Goal: Task Accomplishment & Management: Manage account settings

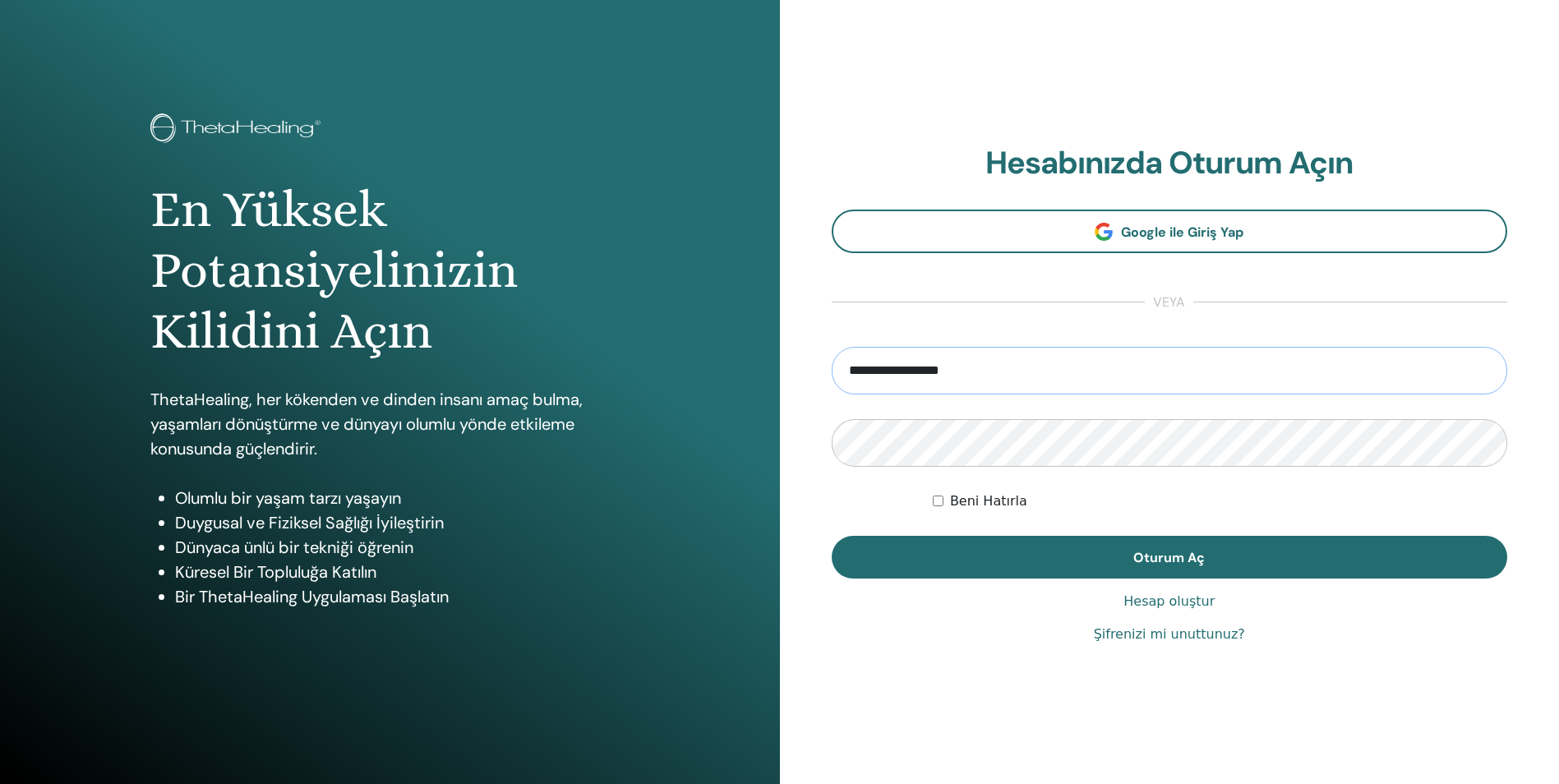
click at [878, 371] on input "**********" at bounding box center [1169, 370] width 676 height 48
type input "**********"
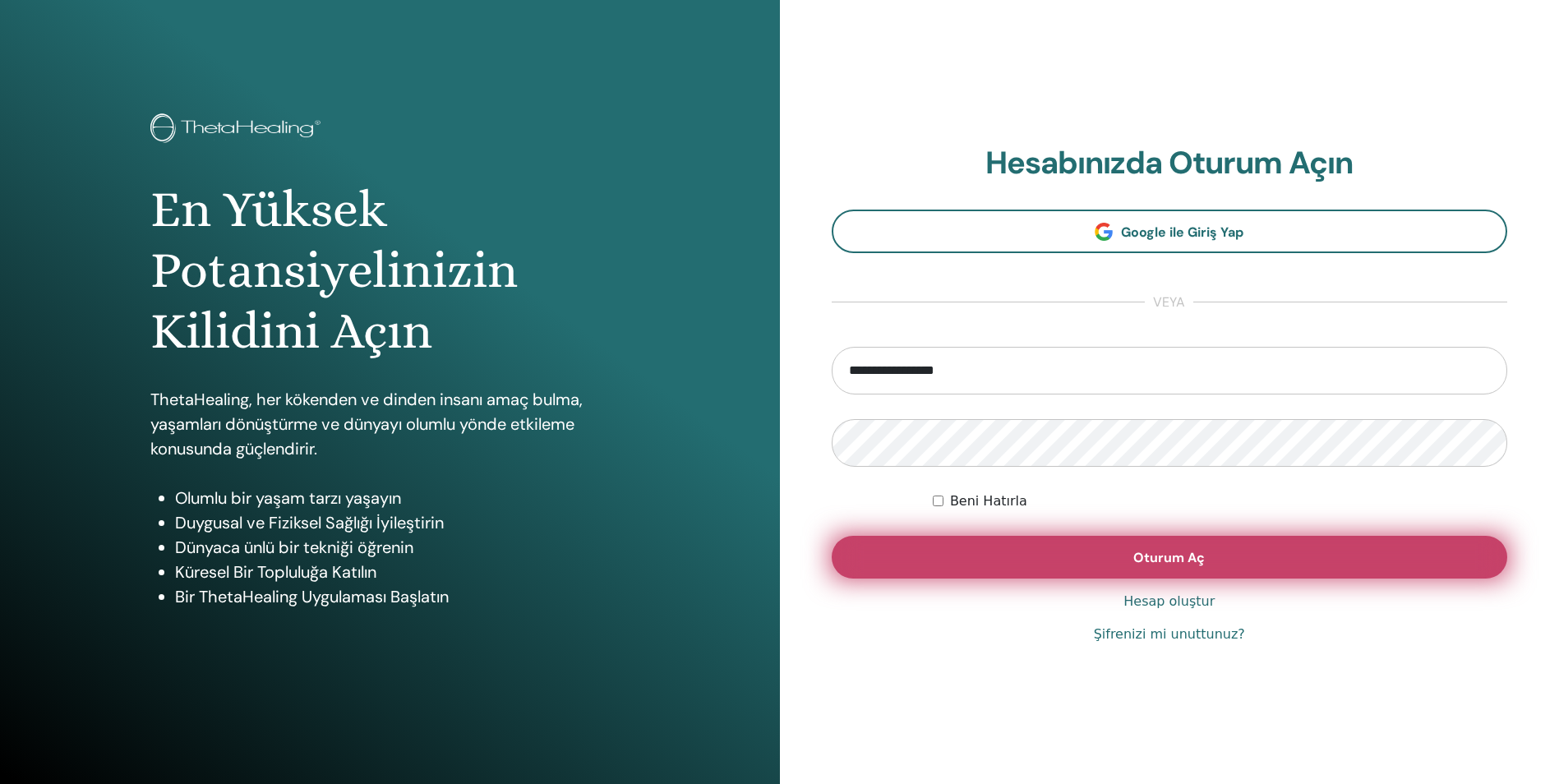
click at [1162, 558] on span "Oturum Aç" at bounding box center [1168, 557] width 72 height 18
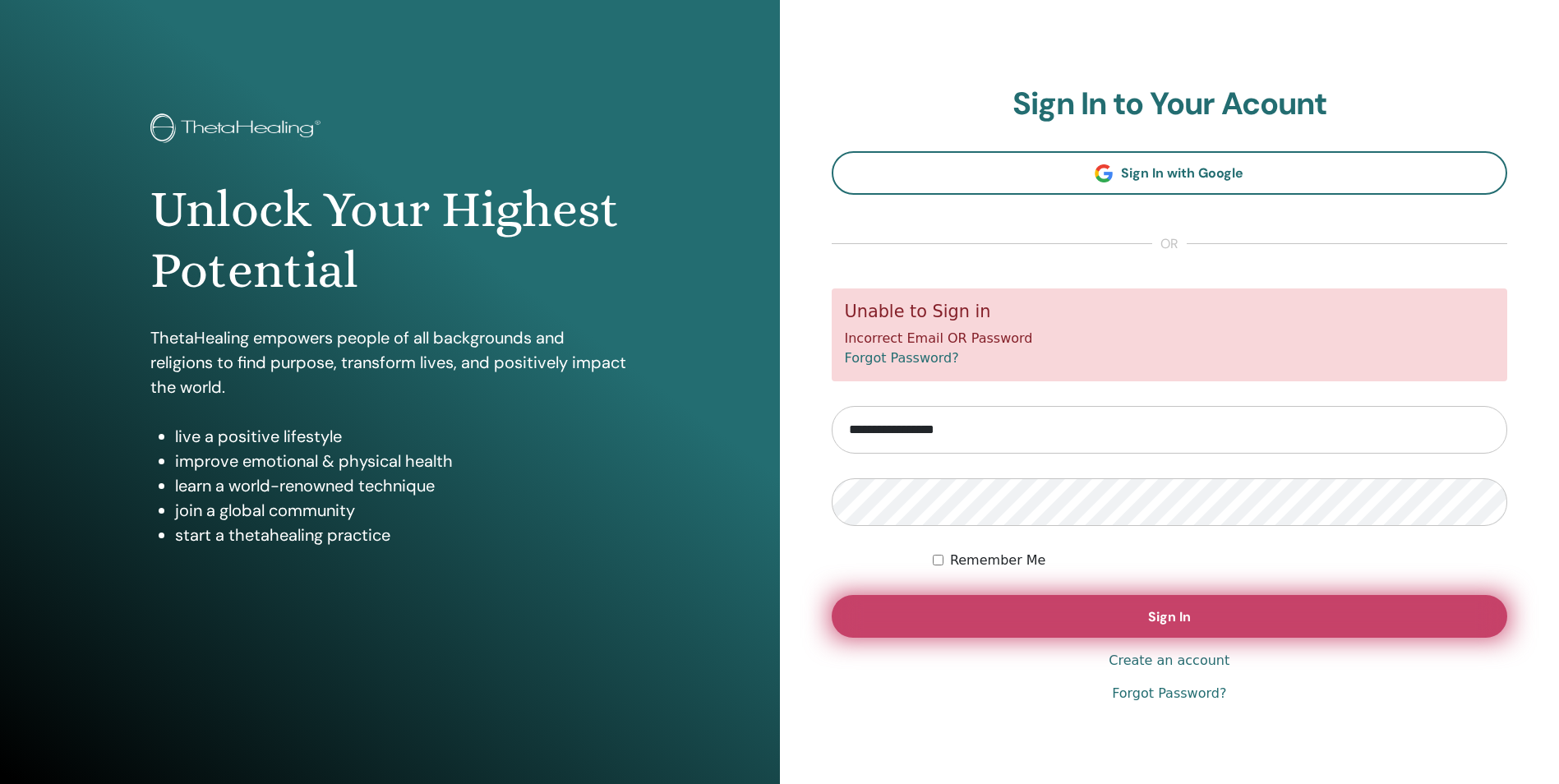
click at [1371, 605] on button "Sign In" at bounding box center [1169, 616] width 676 height 43
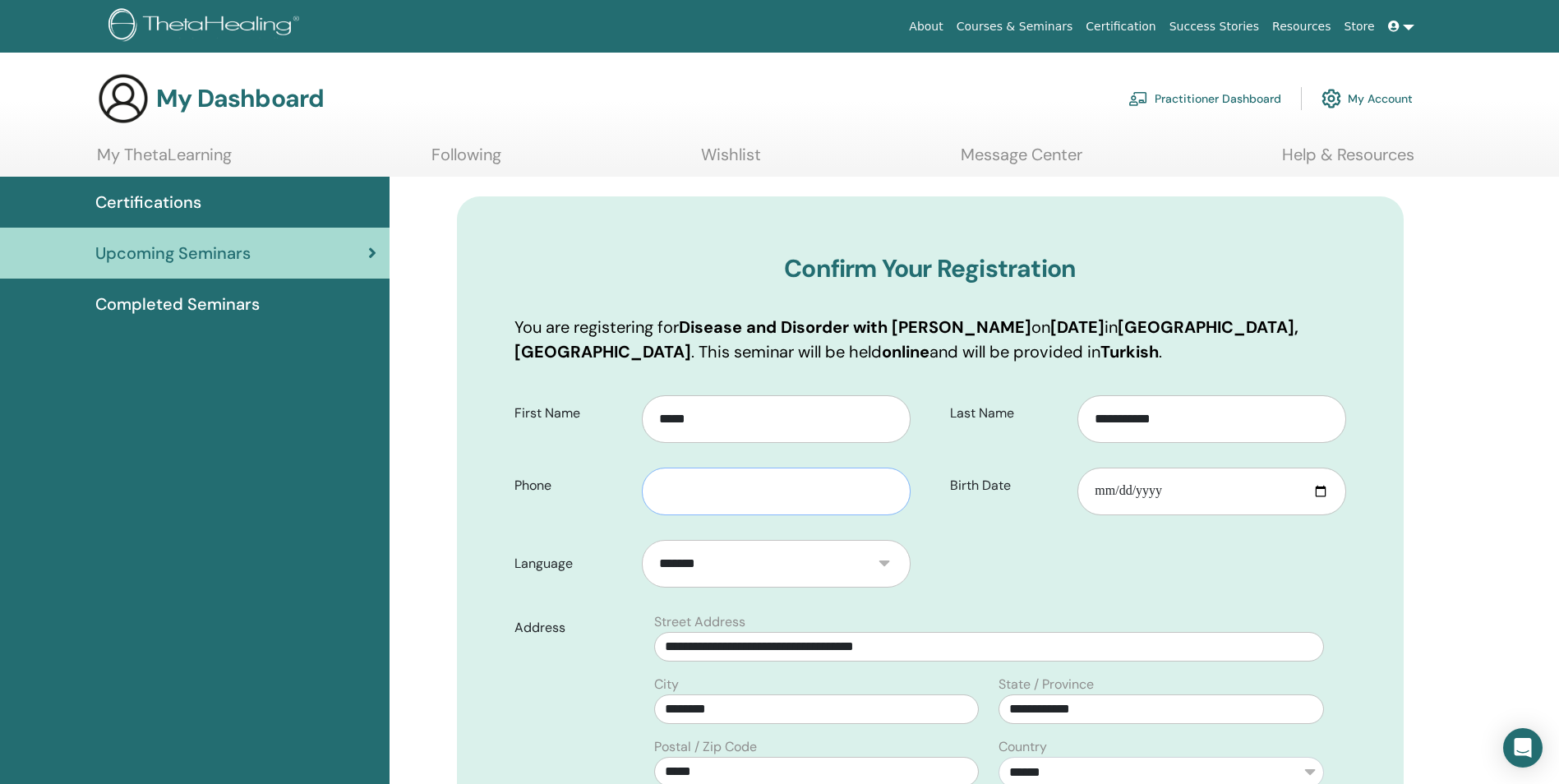
click at [786, 504] on input "text" at bounding box center [775, 491] width 268 height 48
type input "**********"
click at [1150, 492] on input "Birth Date" at bounding box center [1211, 491] width 268 height 48
drag, startPoint x: 1110, startPoint y: 488, endPoint x: 986, endPoint y: 475, distance: 124.7
click at [986, 475] on div "Birth Date" at bounding box center [1148, 485] width 421 height 59
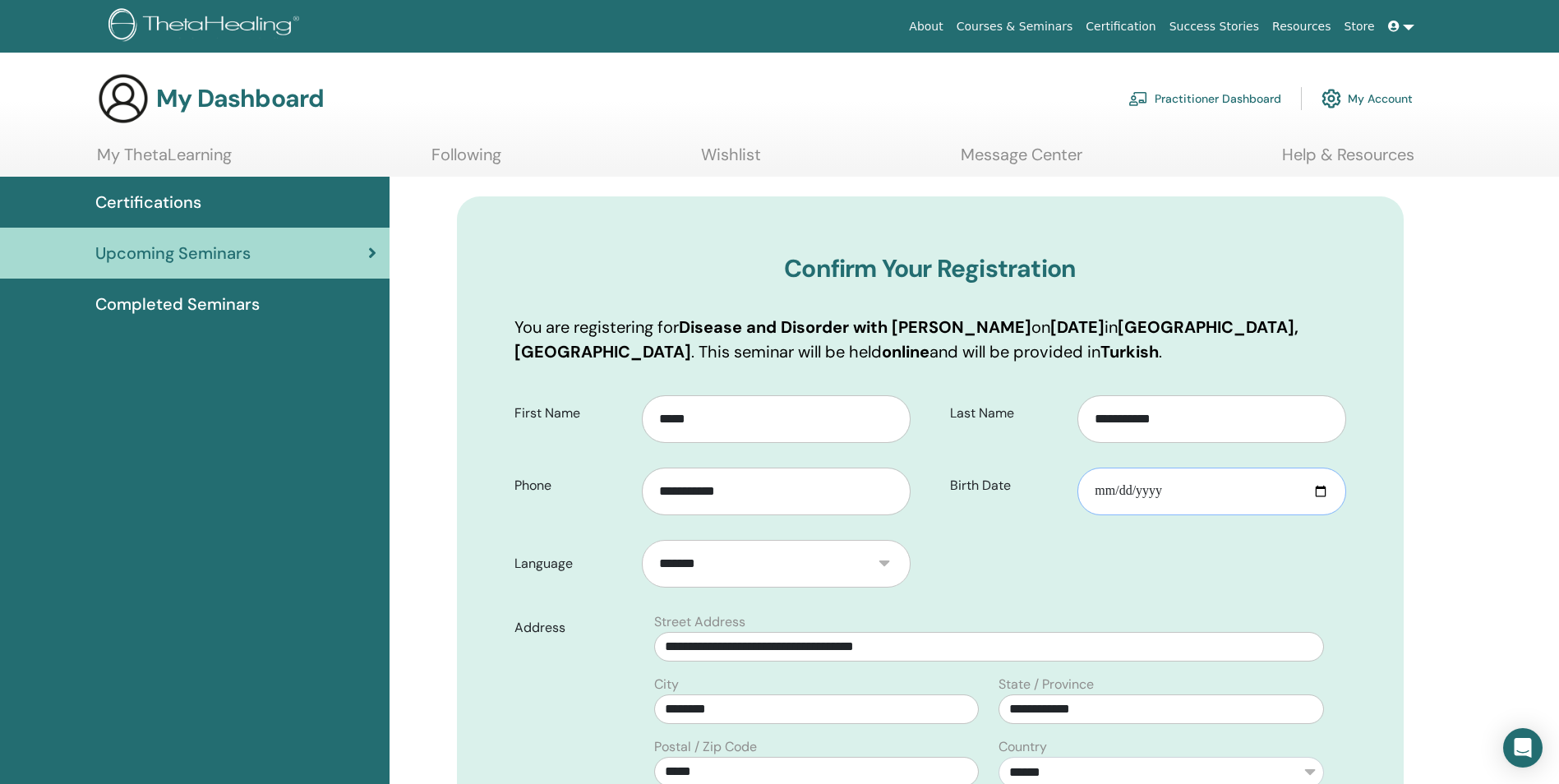
click at [1115, 488] on input "Birth Date" at bounding box center [1211, 491] width 268 height 48
click at [1102, 490] on input "Birth Date" at bounding box center [1211, 491] width 268 height 48
type input "**********"
click at [1023, 566] on form "**********" at bounding box center [931, 740] width 856 height 713
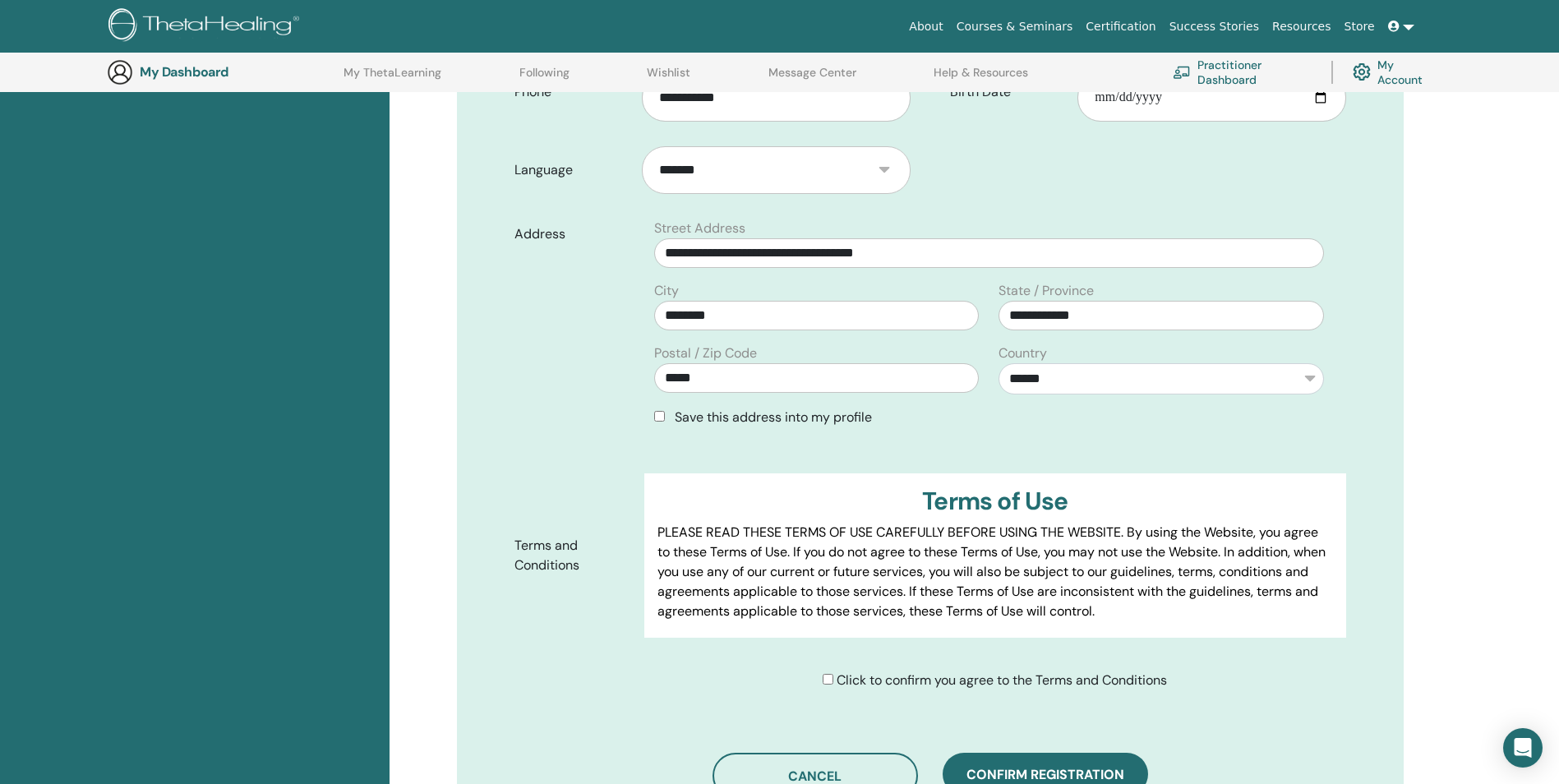
scroll to position [450, 0]
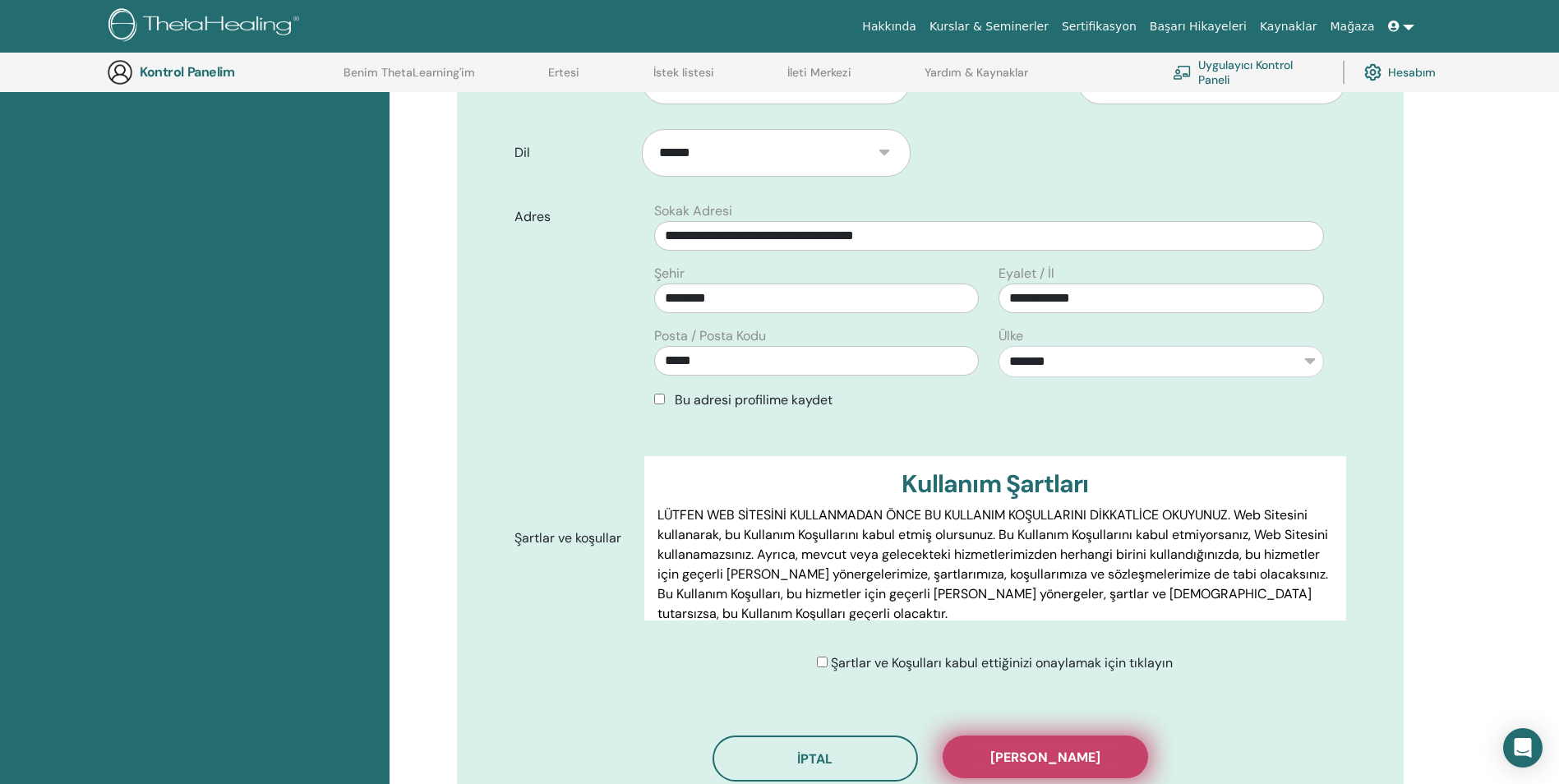
click at [1099, 750] on button "Kaydı onayla" at bounding box center [1045, 757] width 205 height 43
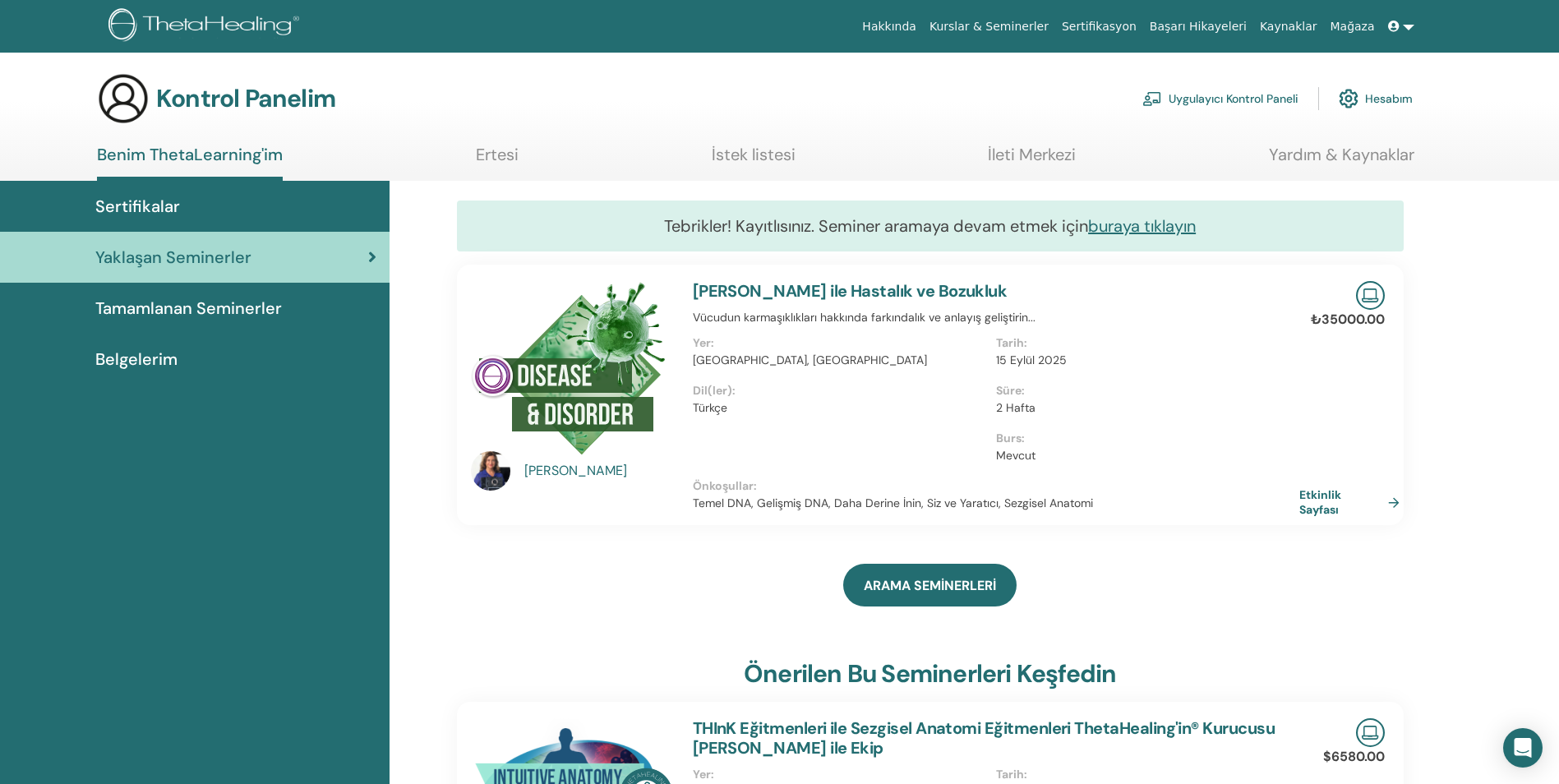
click at [167, 204] on span "Sertifikalar" at bounding box center [137, 206] width 85 height 24
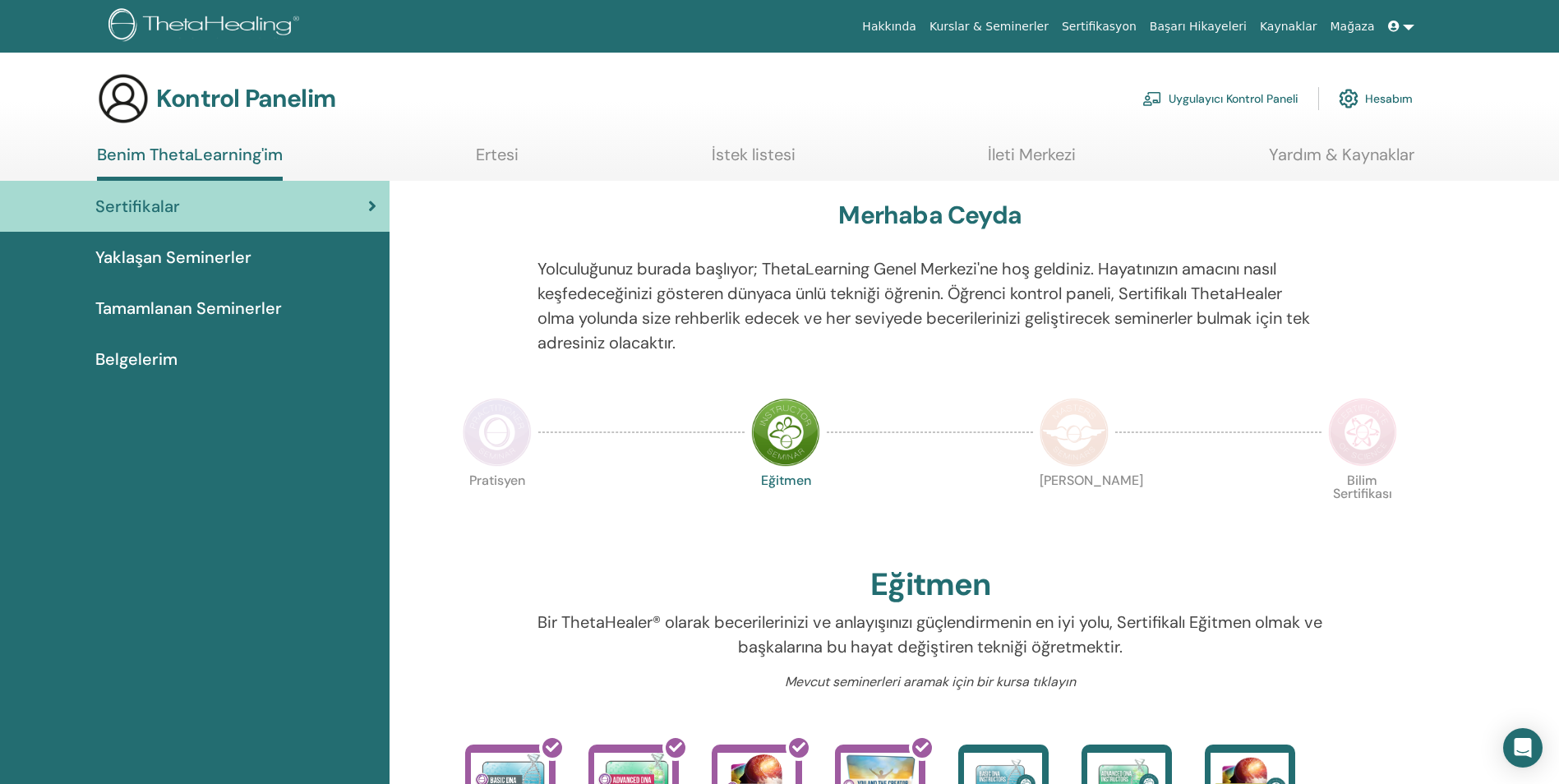
click at [232, 262] on span "Yaklaşan Seminerler" at bounding box center [172, 257] width 156 height 24
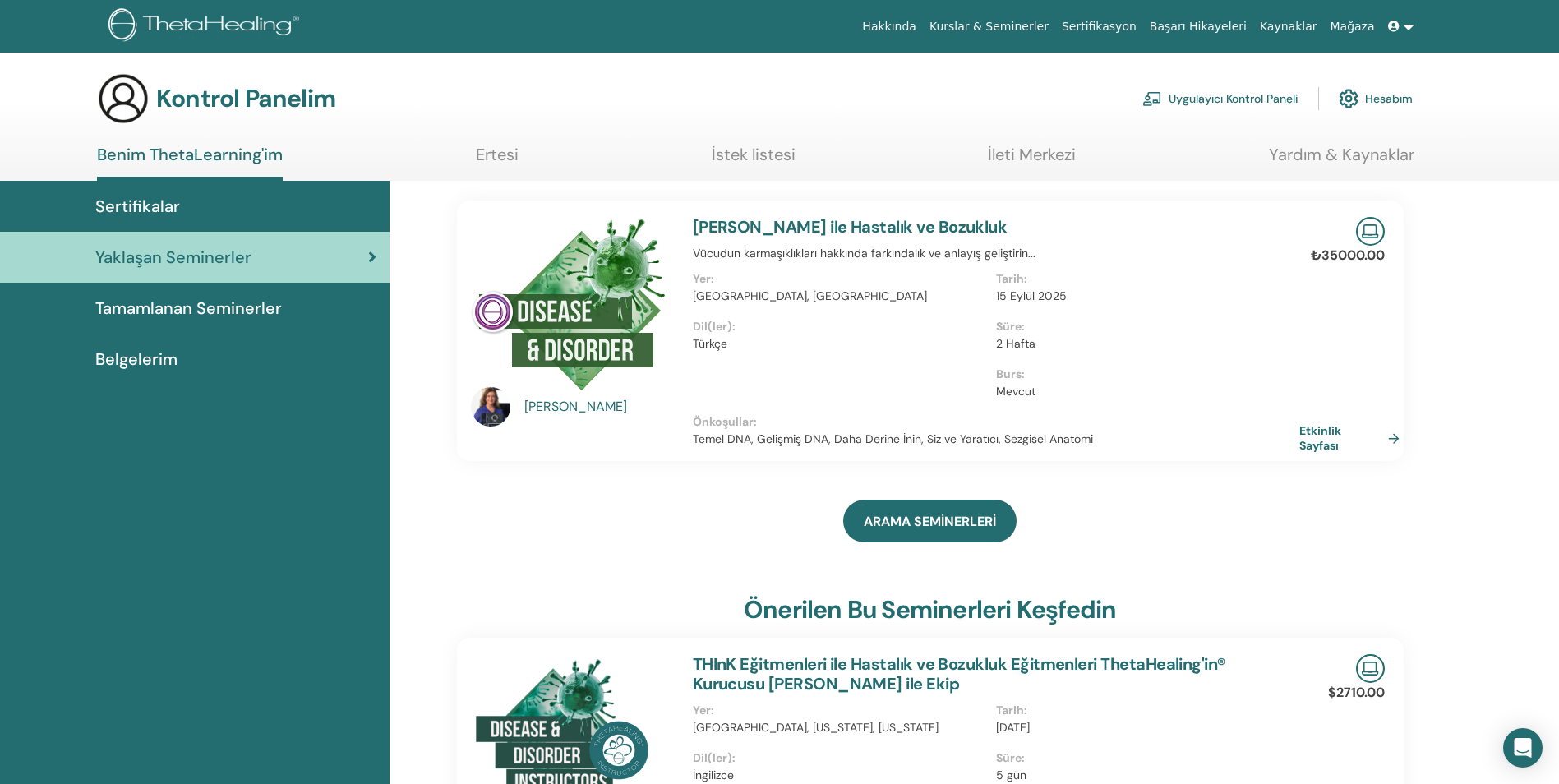
click at [223, 299] on span "Tamamlanan Seminerler" at bounding box center [188, 308] width 186 height 24
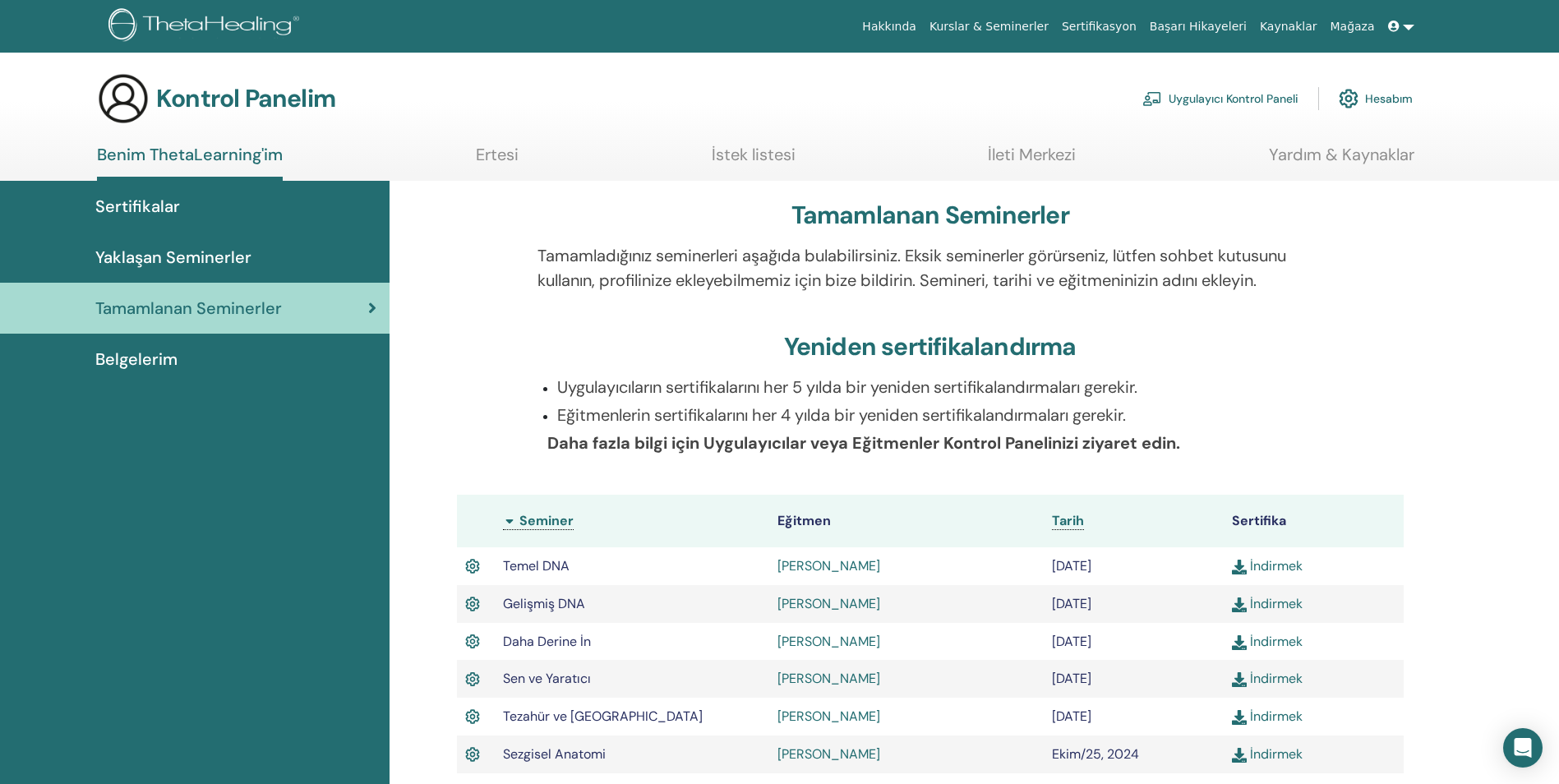
click at [172, 364] on span "Belgelerim" at bounding box center [136, 359] width 82 height 24
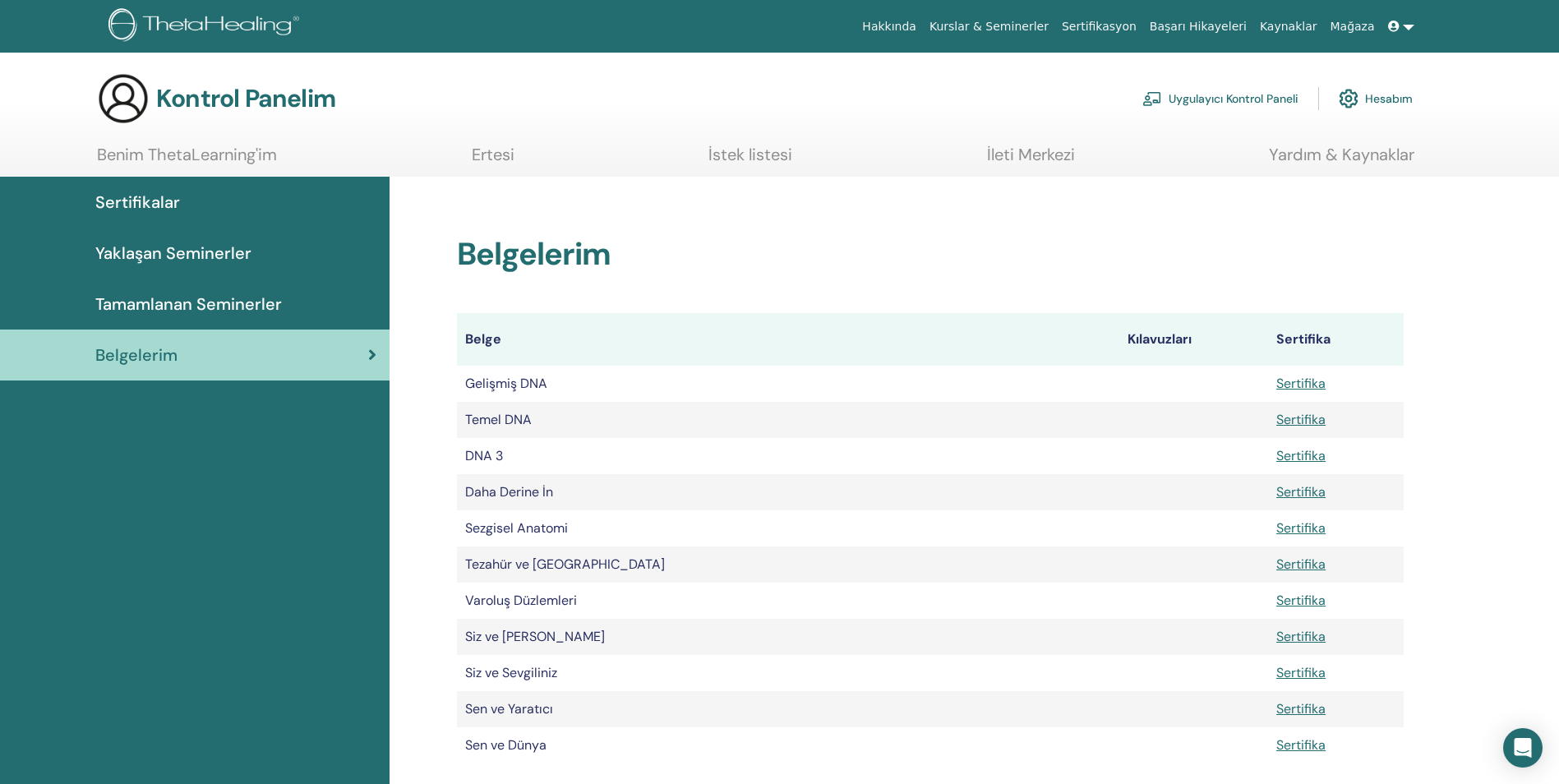
click at [180, 315] on span "Tamamlanan Seminerler" at bounding box center [188, 304] width 186 height 24
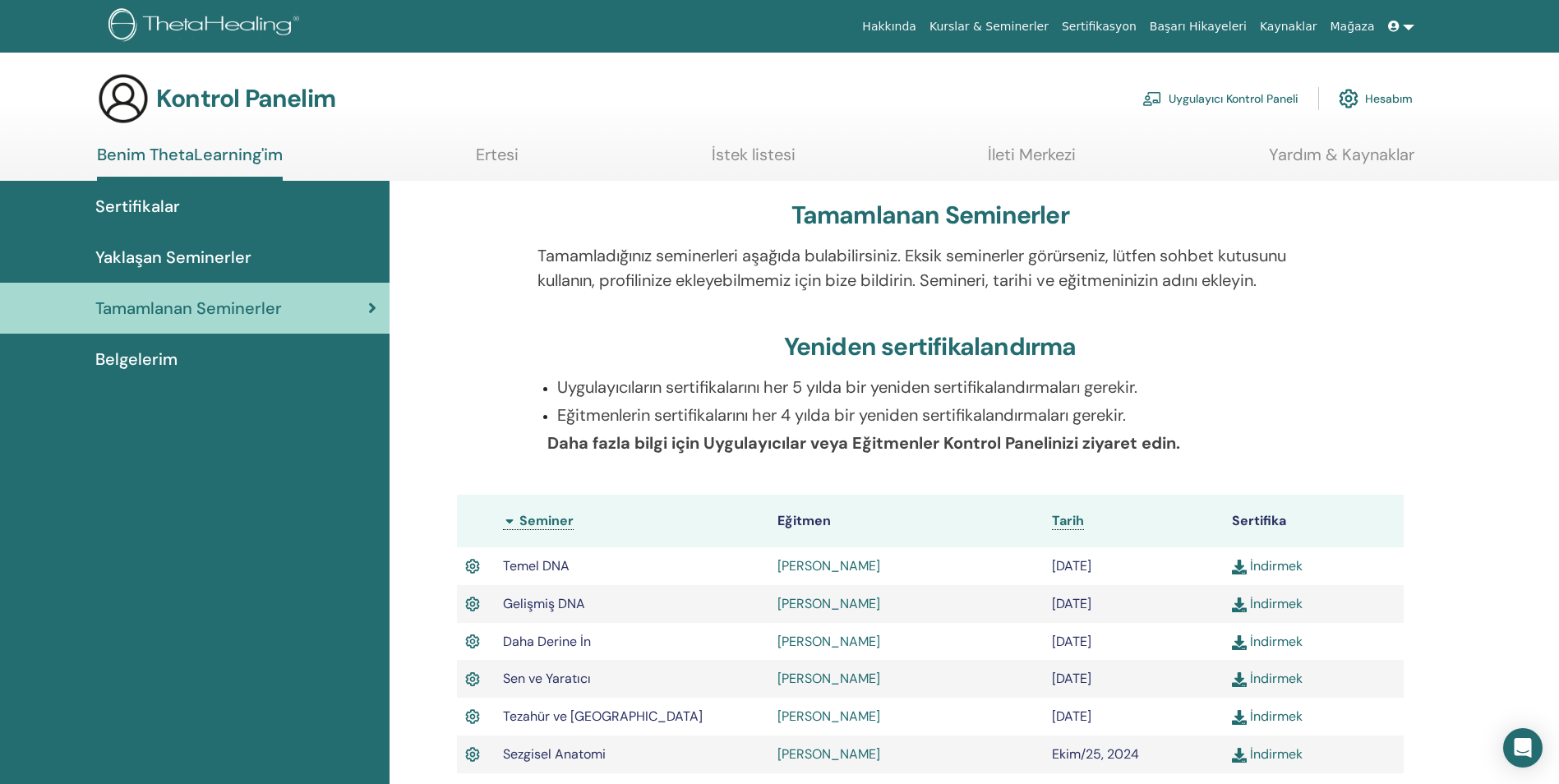
click at [493, 156] on link "Ertesi" at bounding box center [497, 160] width 43 height 32
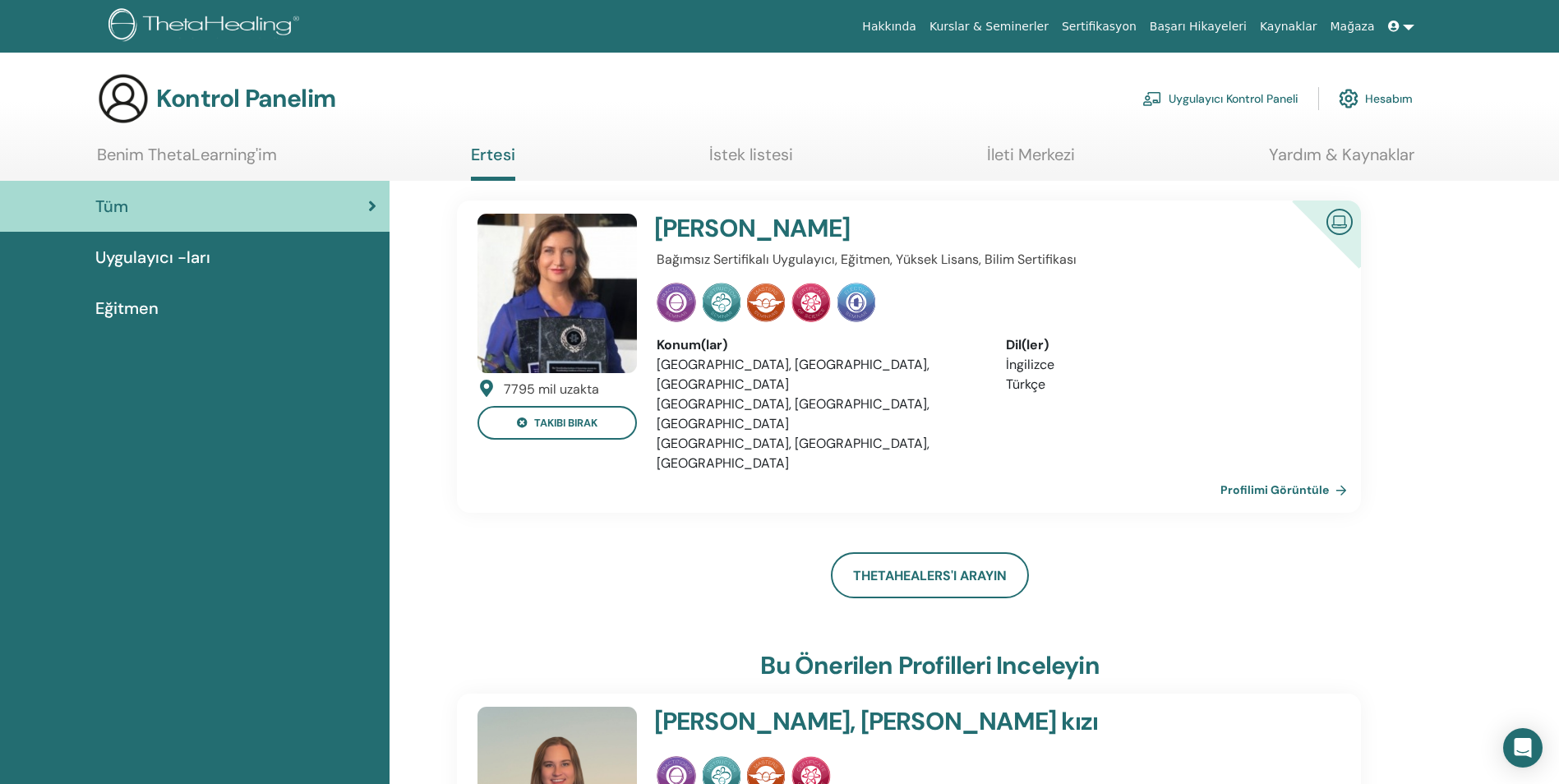
click at [793, 156] on ul "Benim ThetaLearning'im Ertesi İstek listesi İleti Merkezi Yardım & Kaynaklar" at bounding box center [755, 162] width 1318 height 36
click at [766, 158] on link "İstek listesi" at bounding box center [752, 160] width 84 height 32
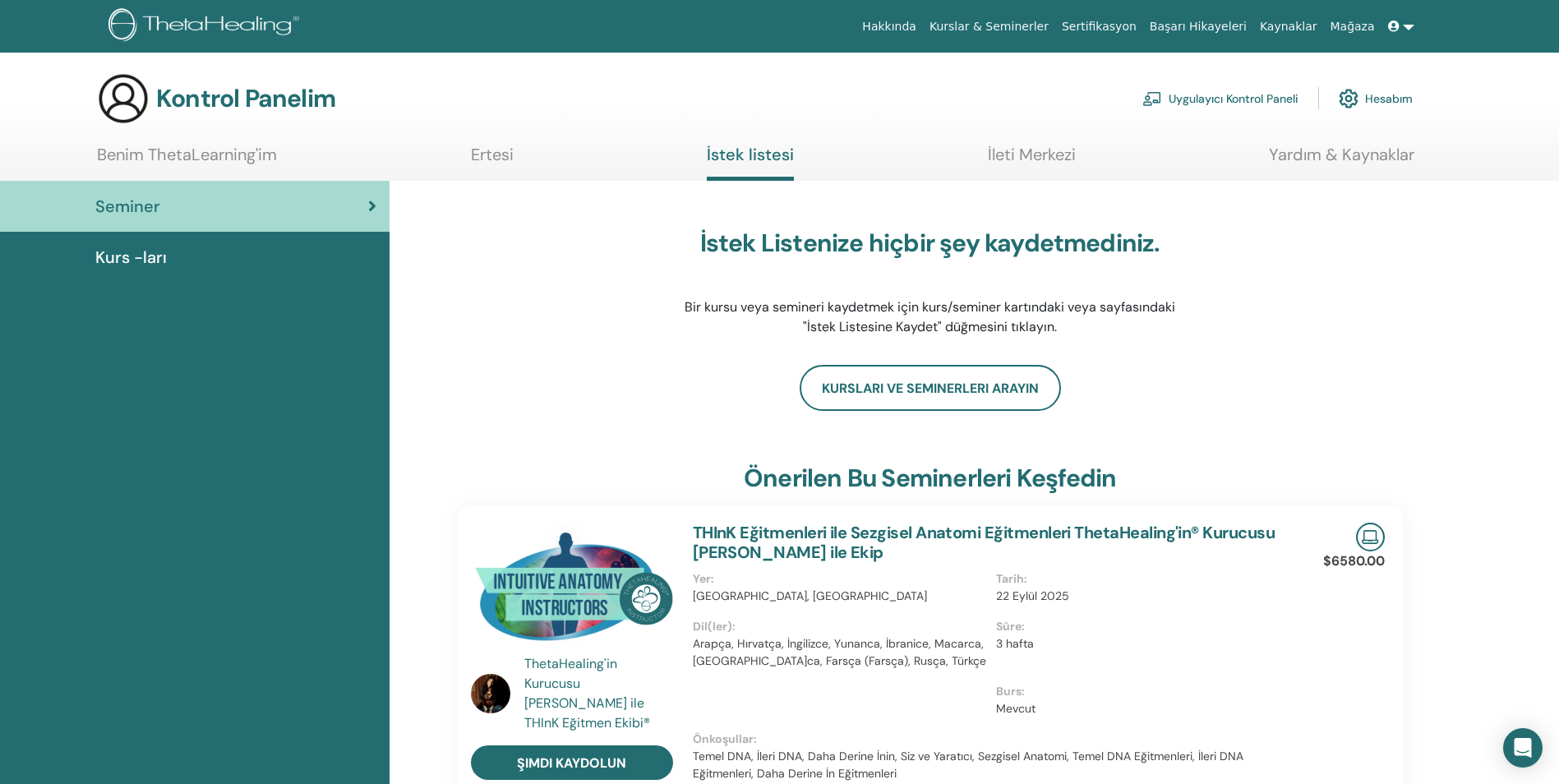
click at [482, 151] on link "Ertesi" at bounding box center [492, 160] width 43 height 32
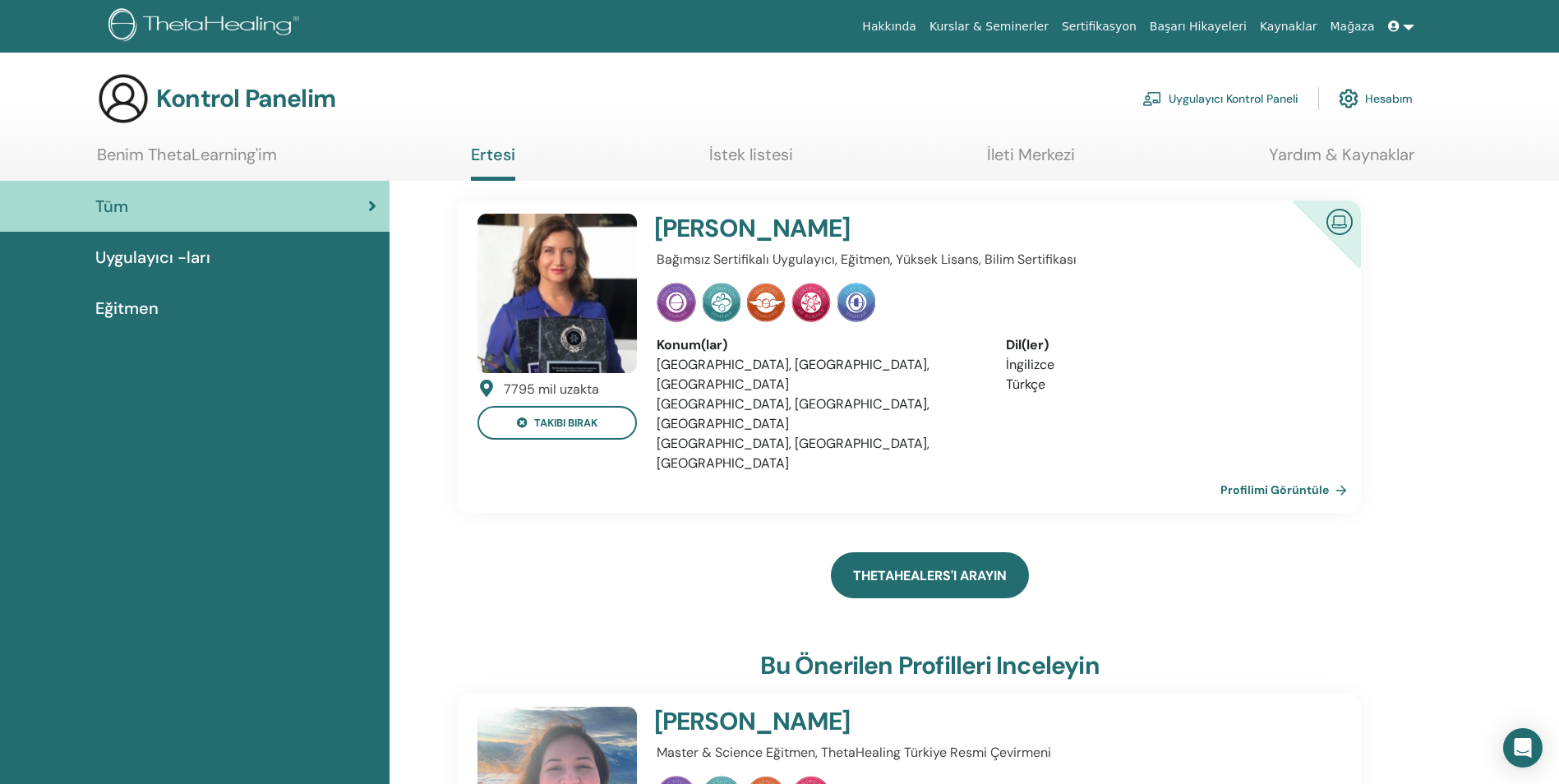
click at [904, 552] on link "ThetaHealers'ı arayın" at bounding box center [930, 574] width 198 height 46
click at [230, 255] on div "Uygulayıcı -ları" at bounding box center [195, 257] width 364 height 24
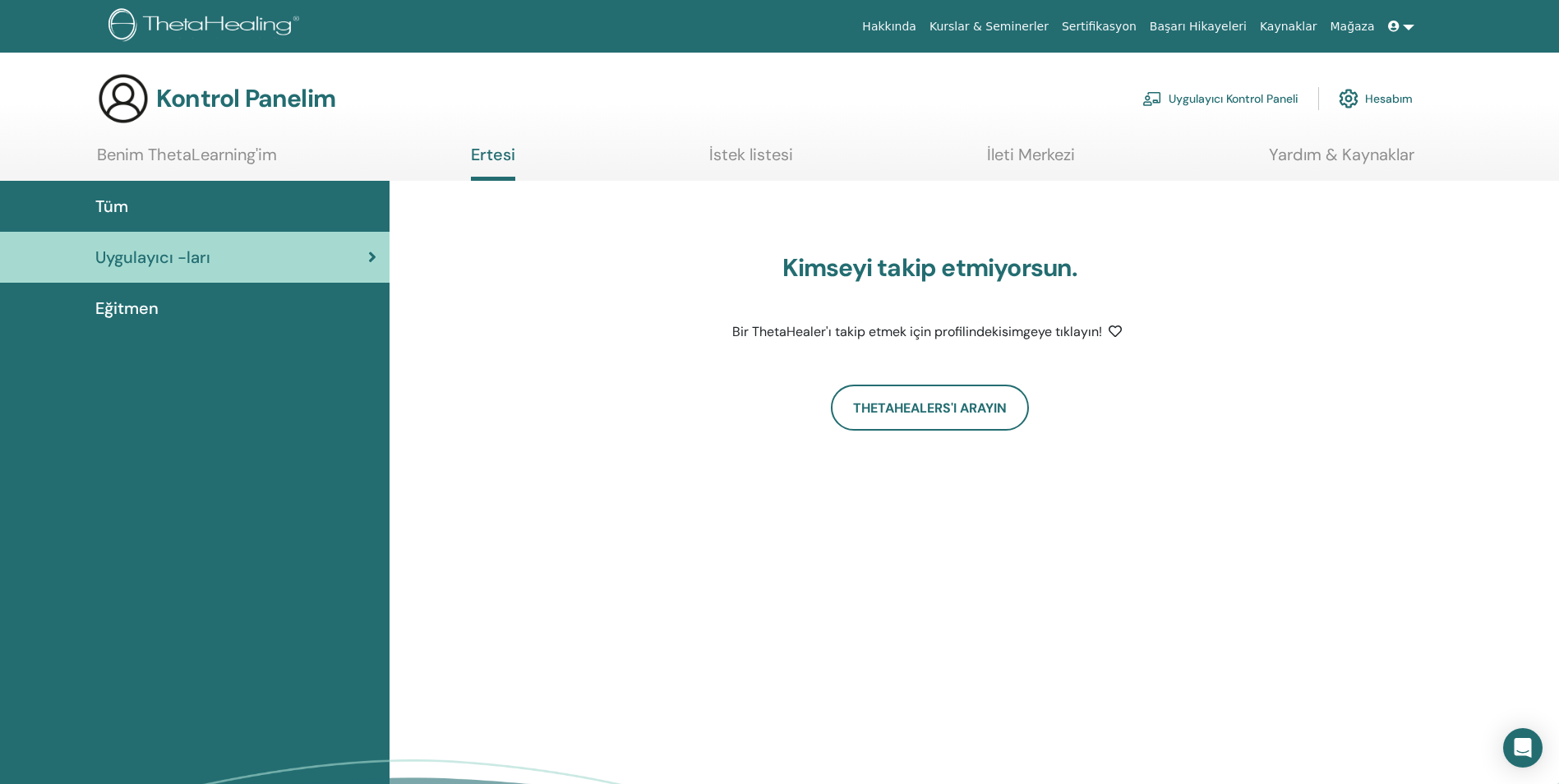
click at [148, 305] on span "Eğitmen" at bounding box center [127, 308] width 63 height 24
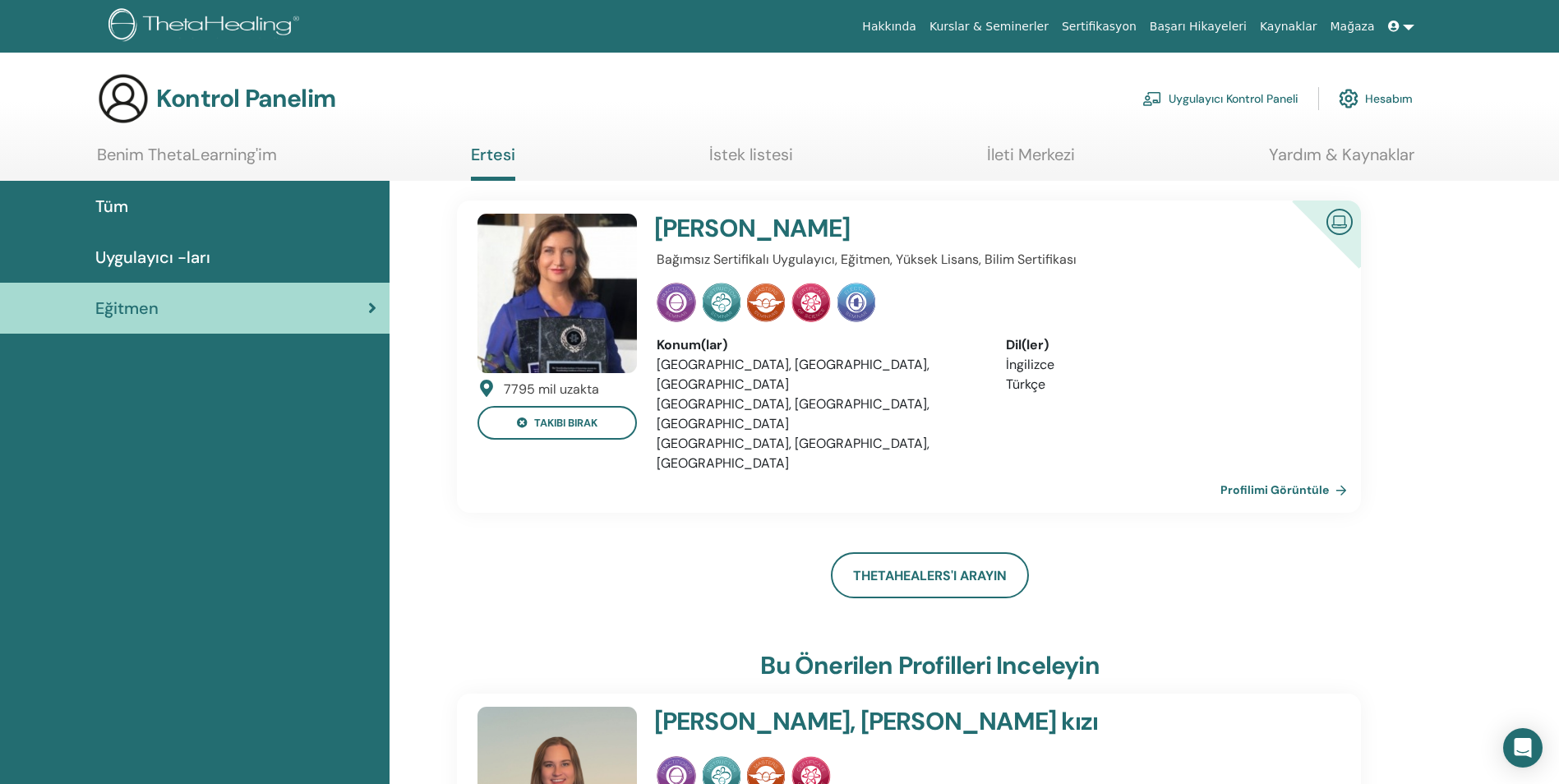
click at [160, 201] on div "Tüm" at bounding box center [195, 206] width 364 height 24
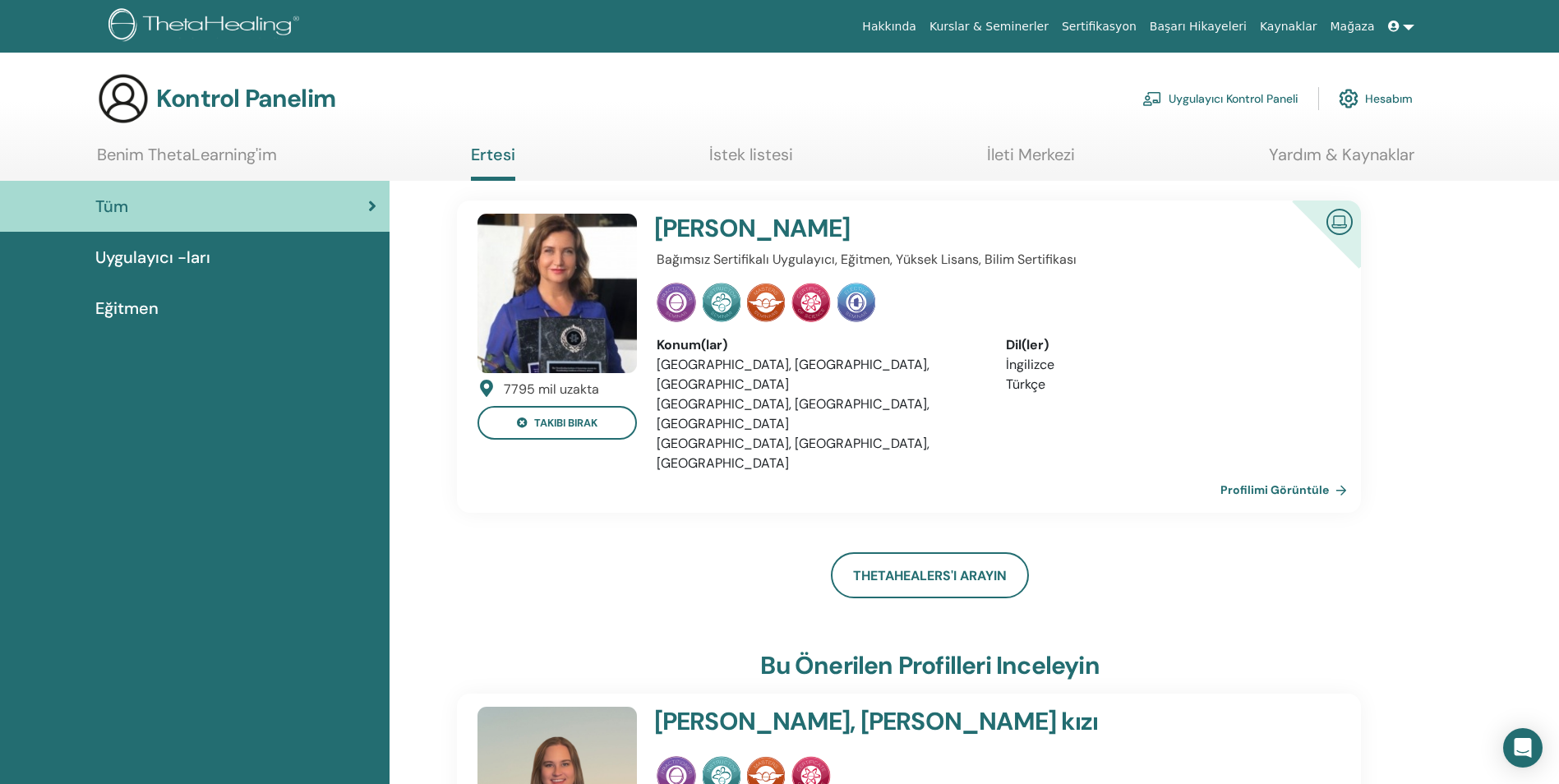
click at [761, 155] on link "İstek listesi" at bounding box center [752, 160] width 84 height 32
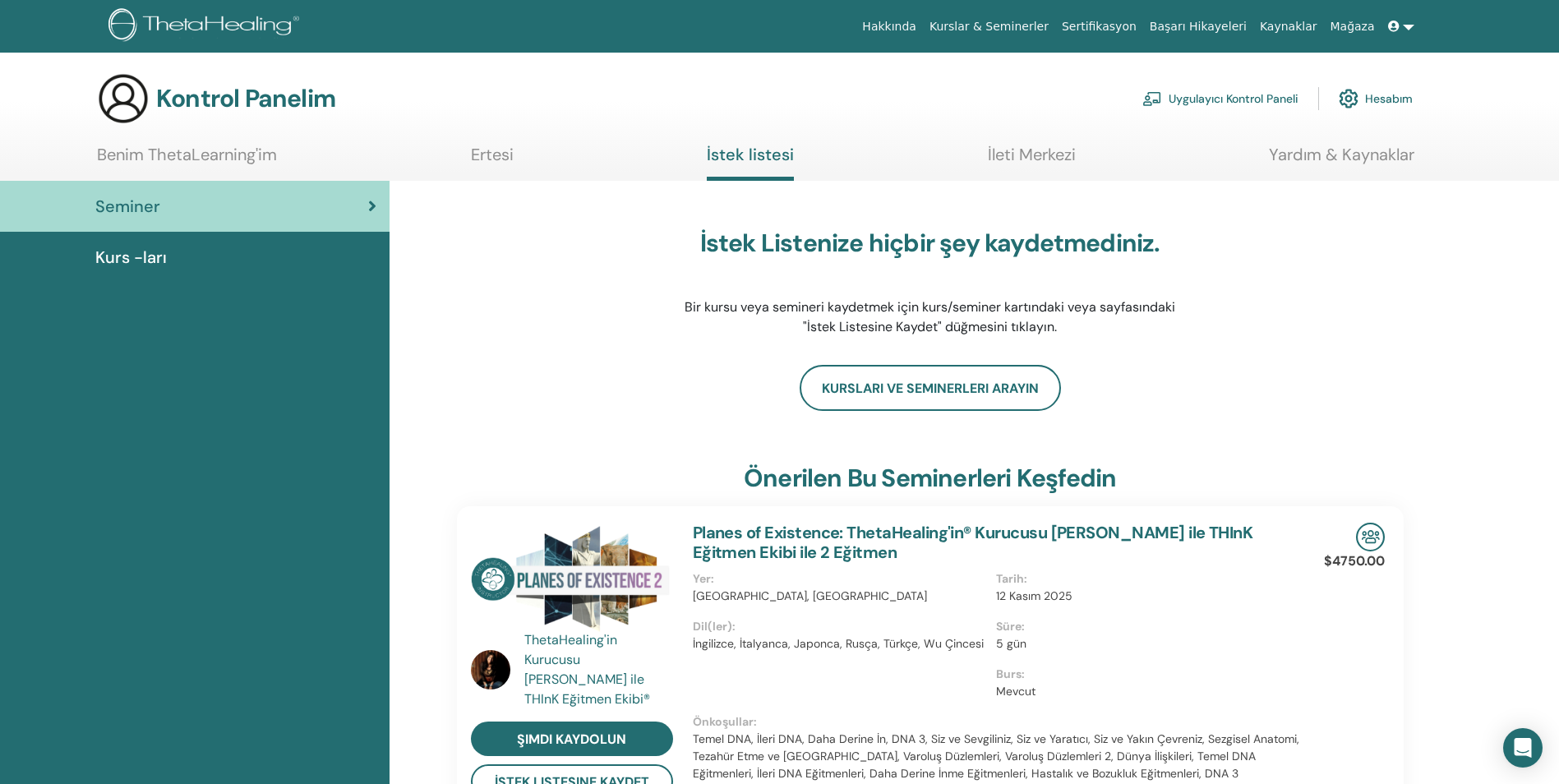
click at [1011, 156] on link "İleti Merkezi" at bounding box center [1031, 160] width 88 height 32
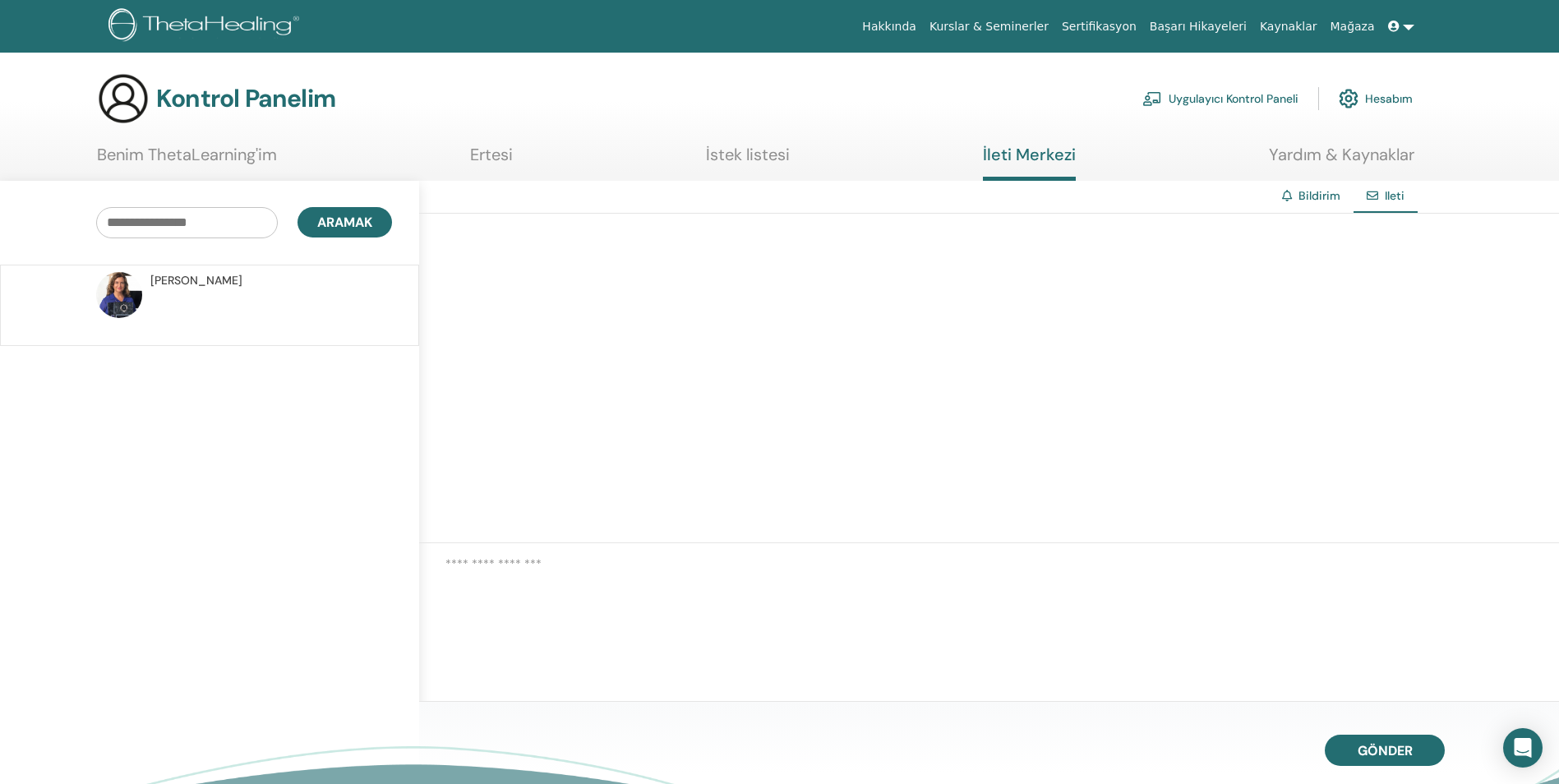
click at [1357, 161] on link "Yardım & Kaynaklar" at bounding box center [1342, 160] width 145 height 32
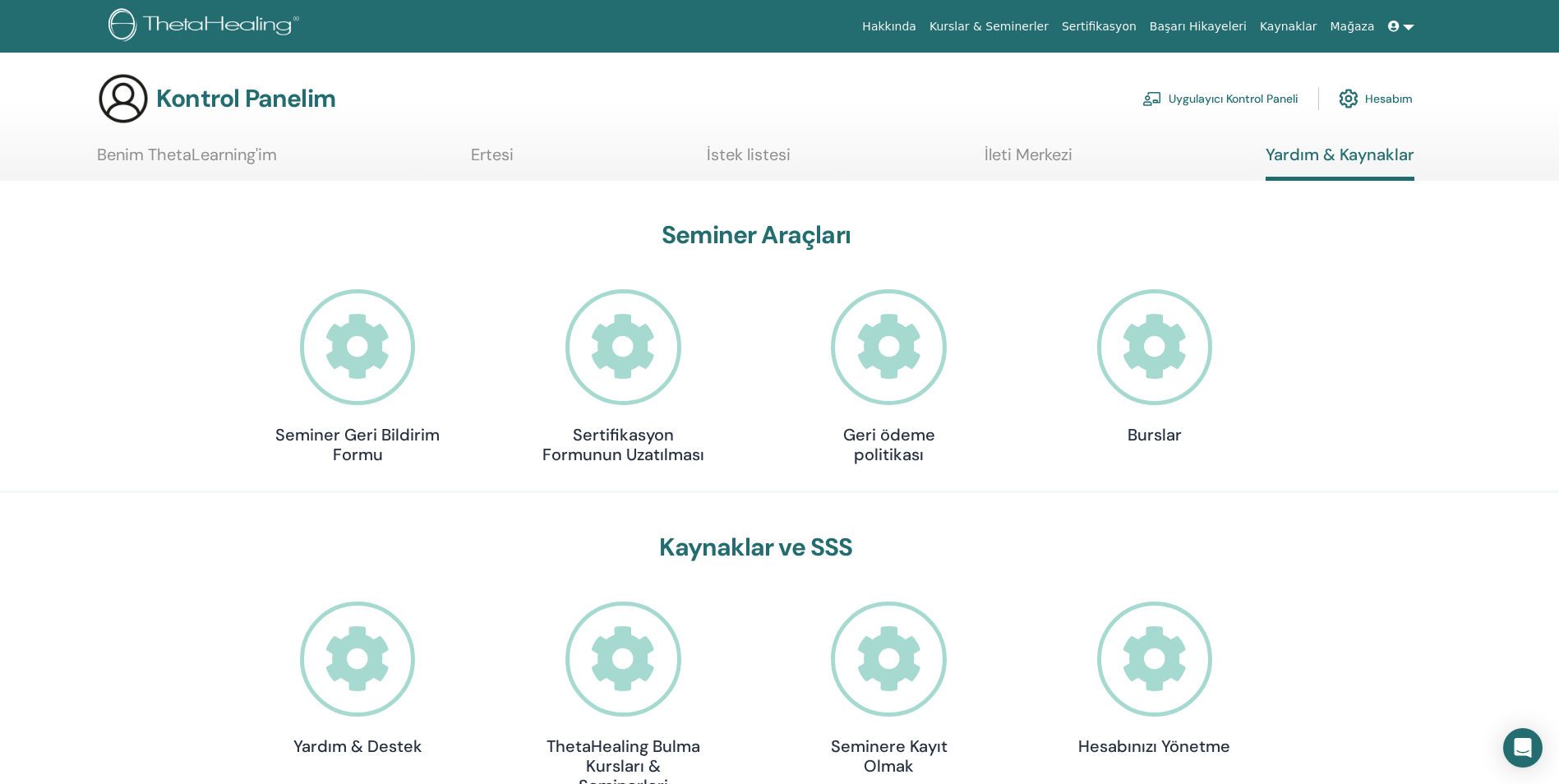
click at [1146, 360] on icon at bounding box center [1155, 347] width 116 height 116
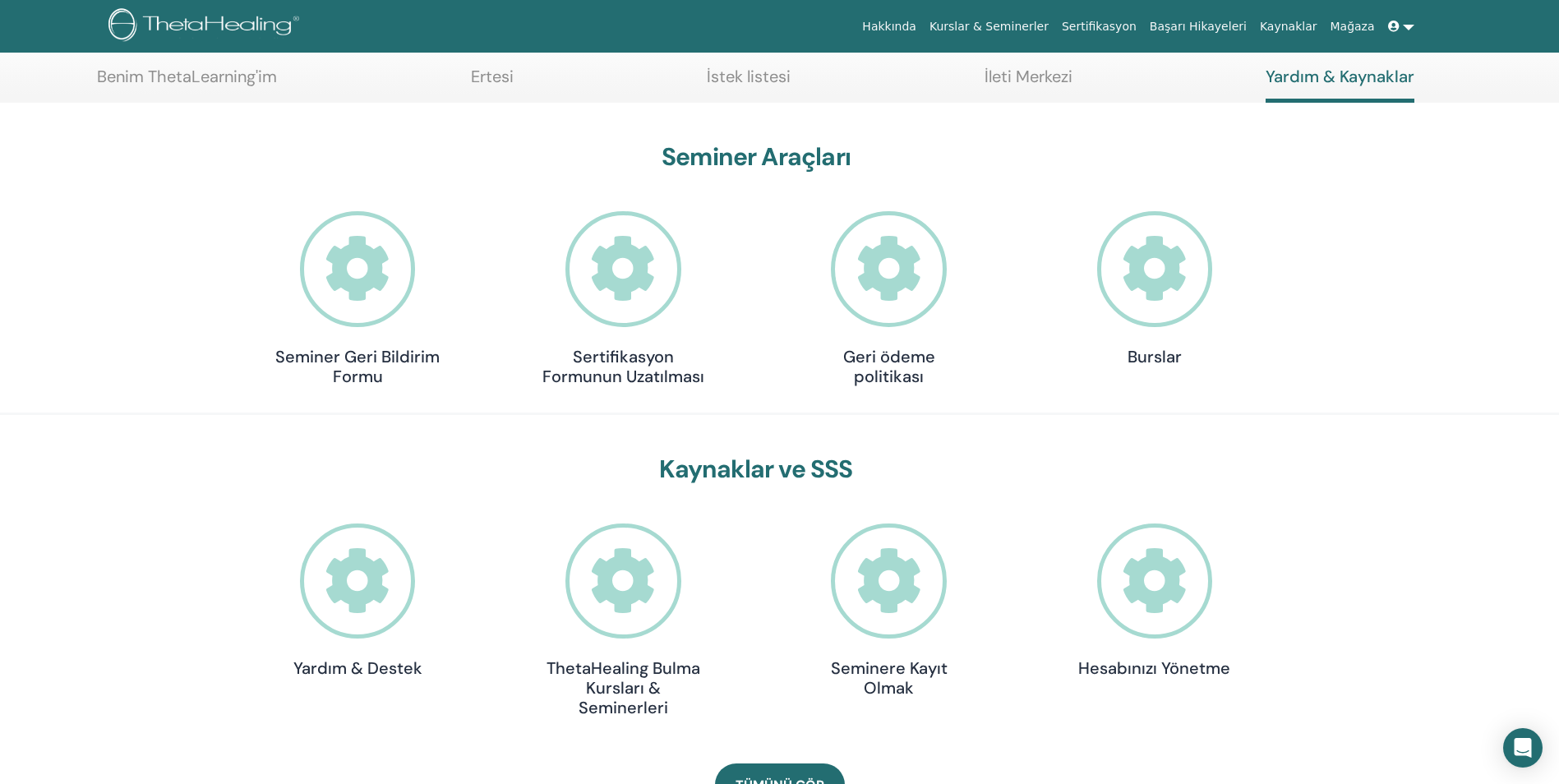
scroll to position [82, 0]
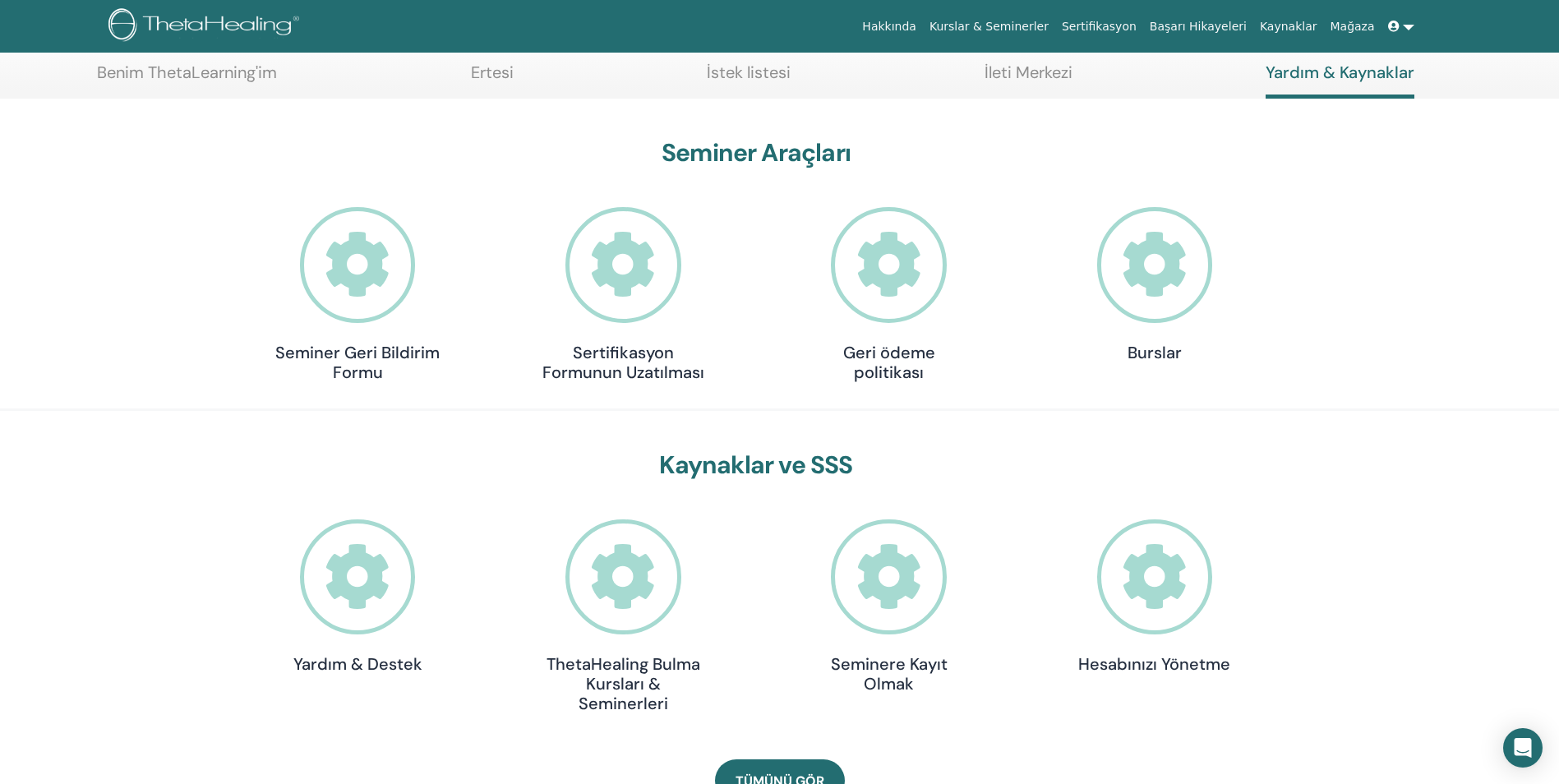
click at [1138, 585] on icon at bounding box center [1155, 577] width 116 height 116
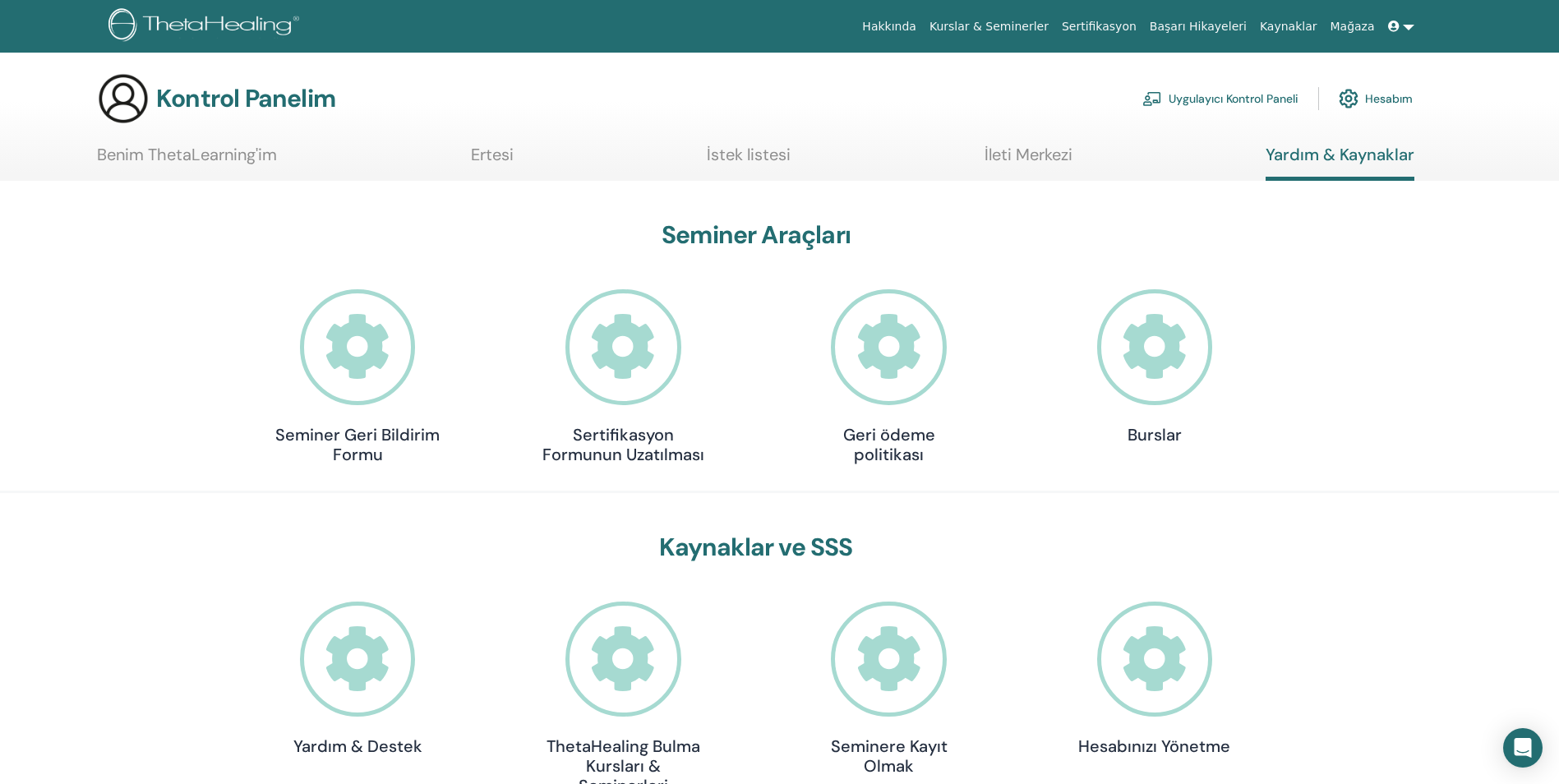
scroll to position [82, 0]
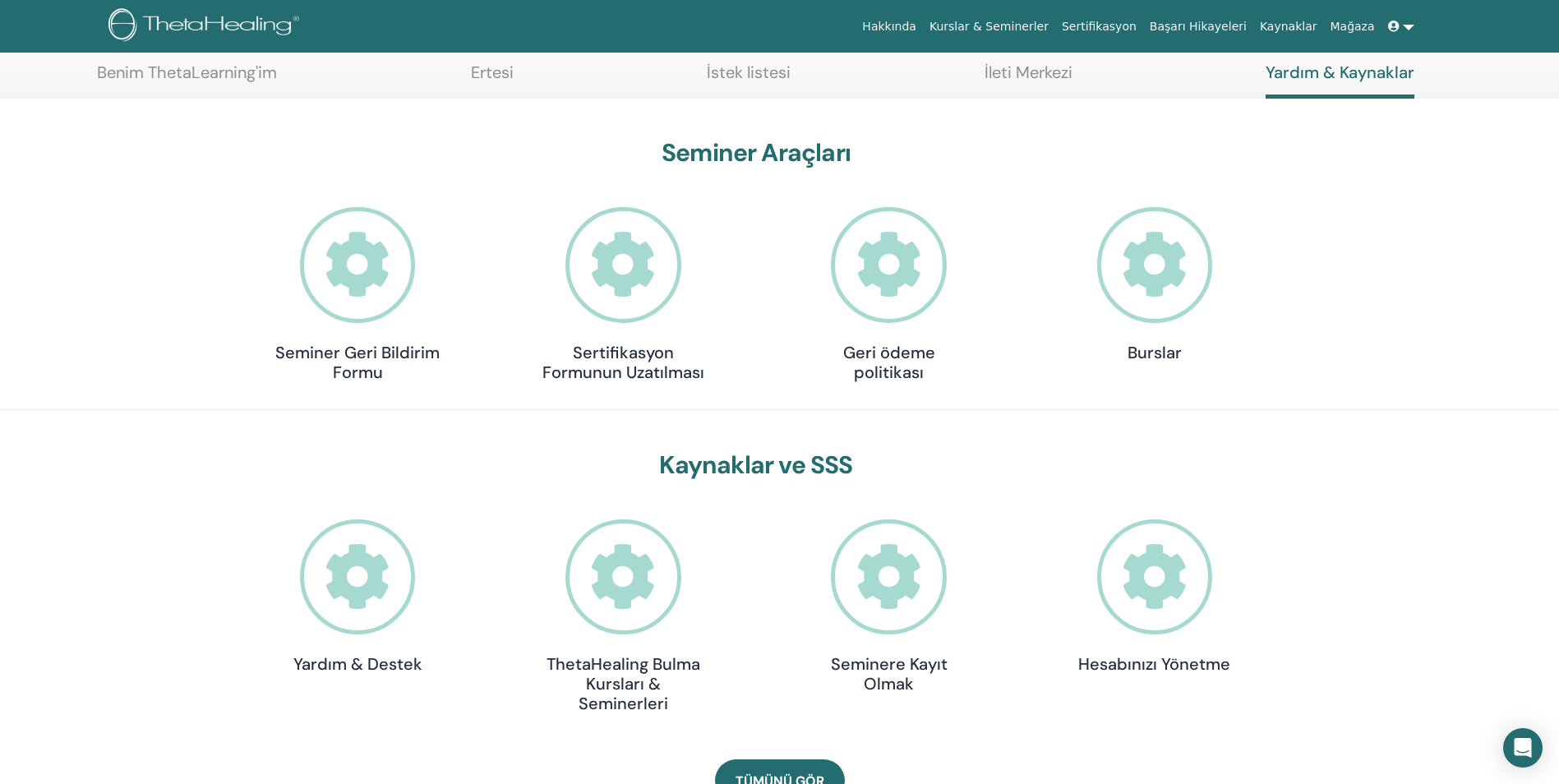
click at [1410, 32] on link at bounding box center [1401, 26] width 39 height 31
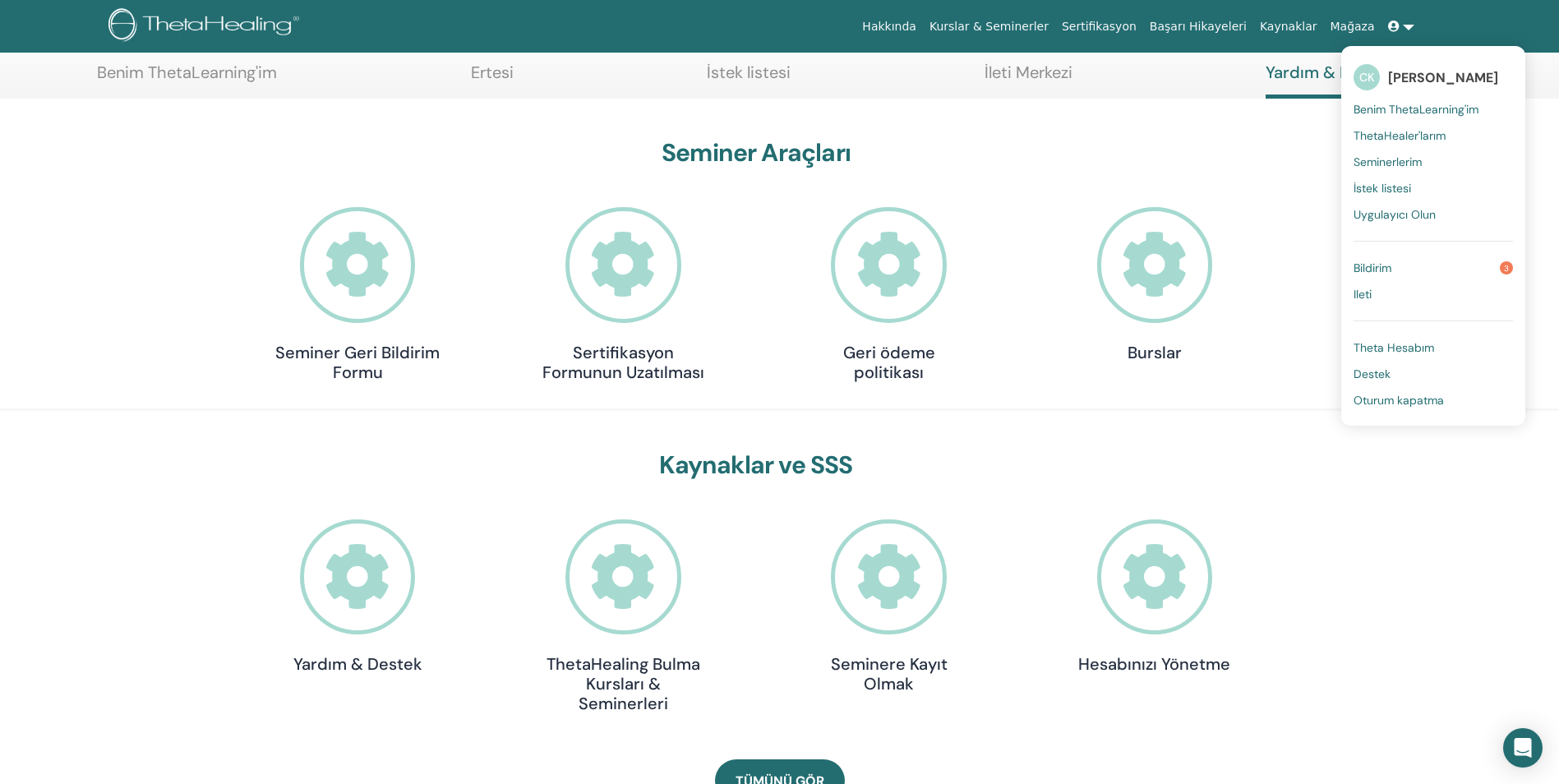
click at [1398, 216] on span "Uygulayıcı Olun" at bounding box center [1395, 214] width 82 height 15
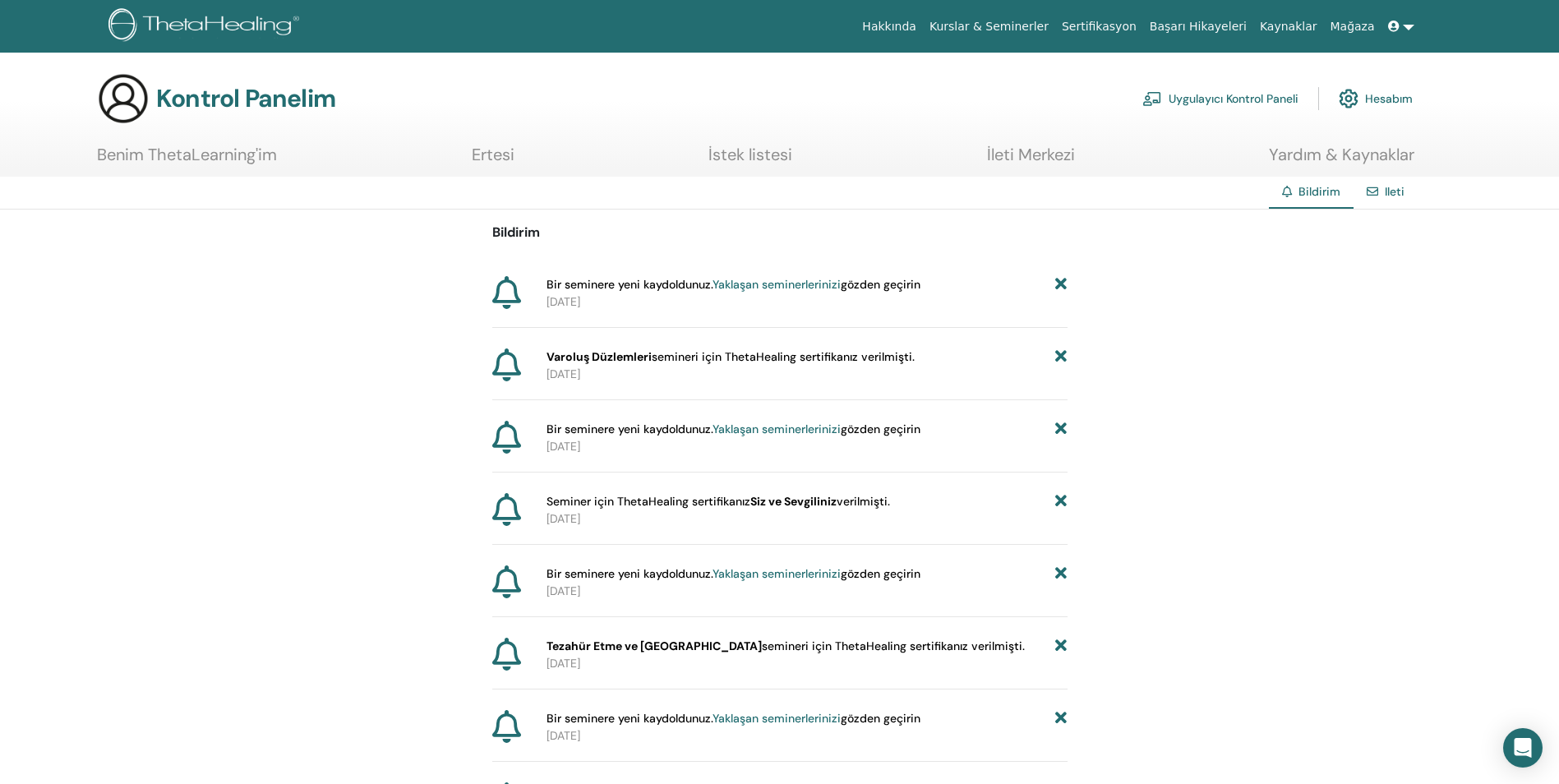
click at [1407, 33] on link at bounding box center [1401, 26] width 39 height 31
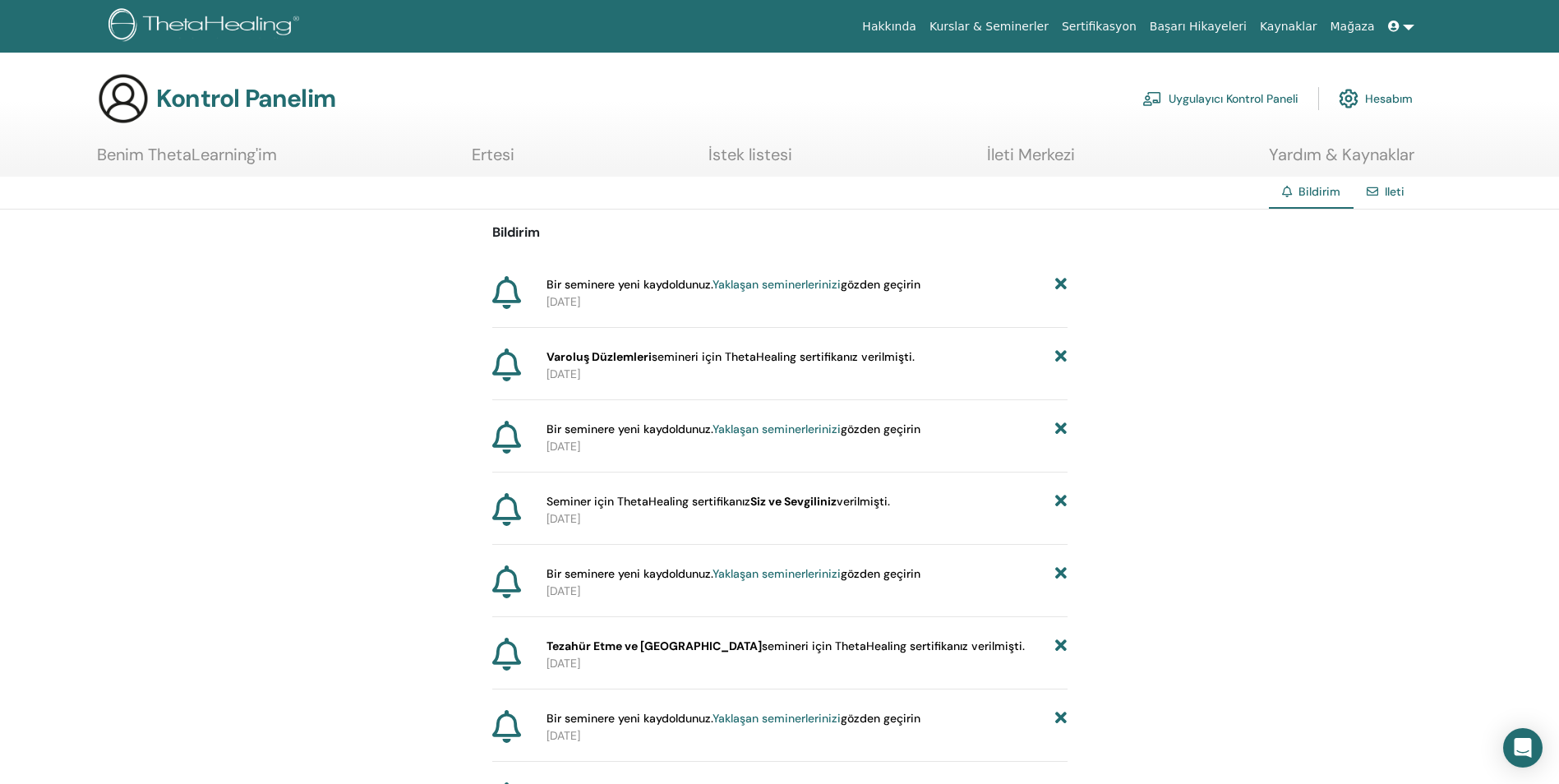
click at [1410, 24] on link at bounding box center [1401, 26] width 39 height 31
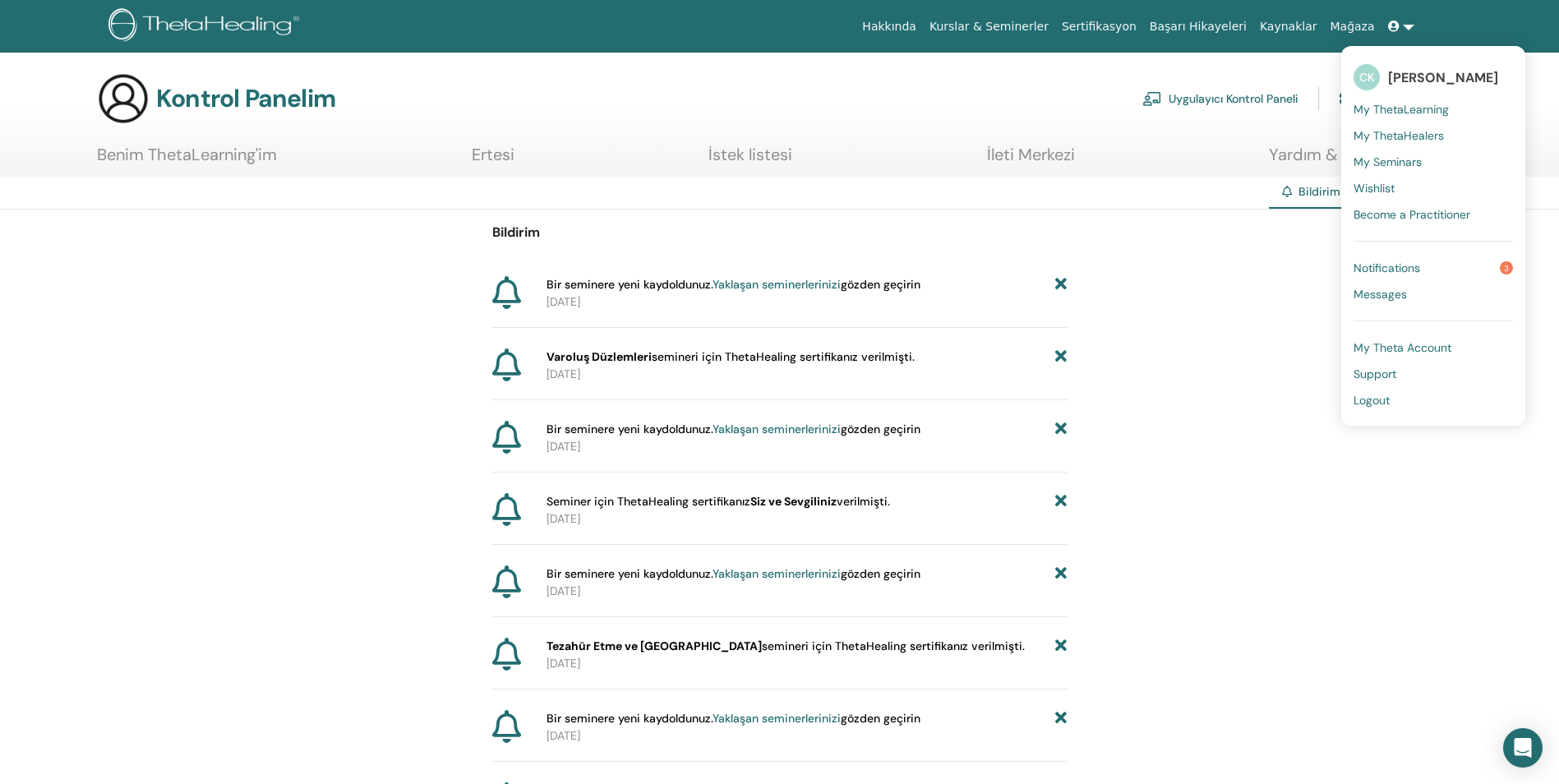
click at [1392, 213] on span "Become a Practitioner" at bounding box center [1412, 214] width 117 height 15
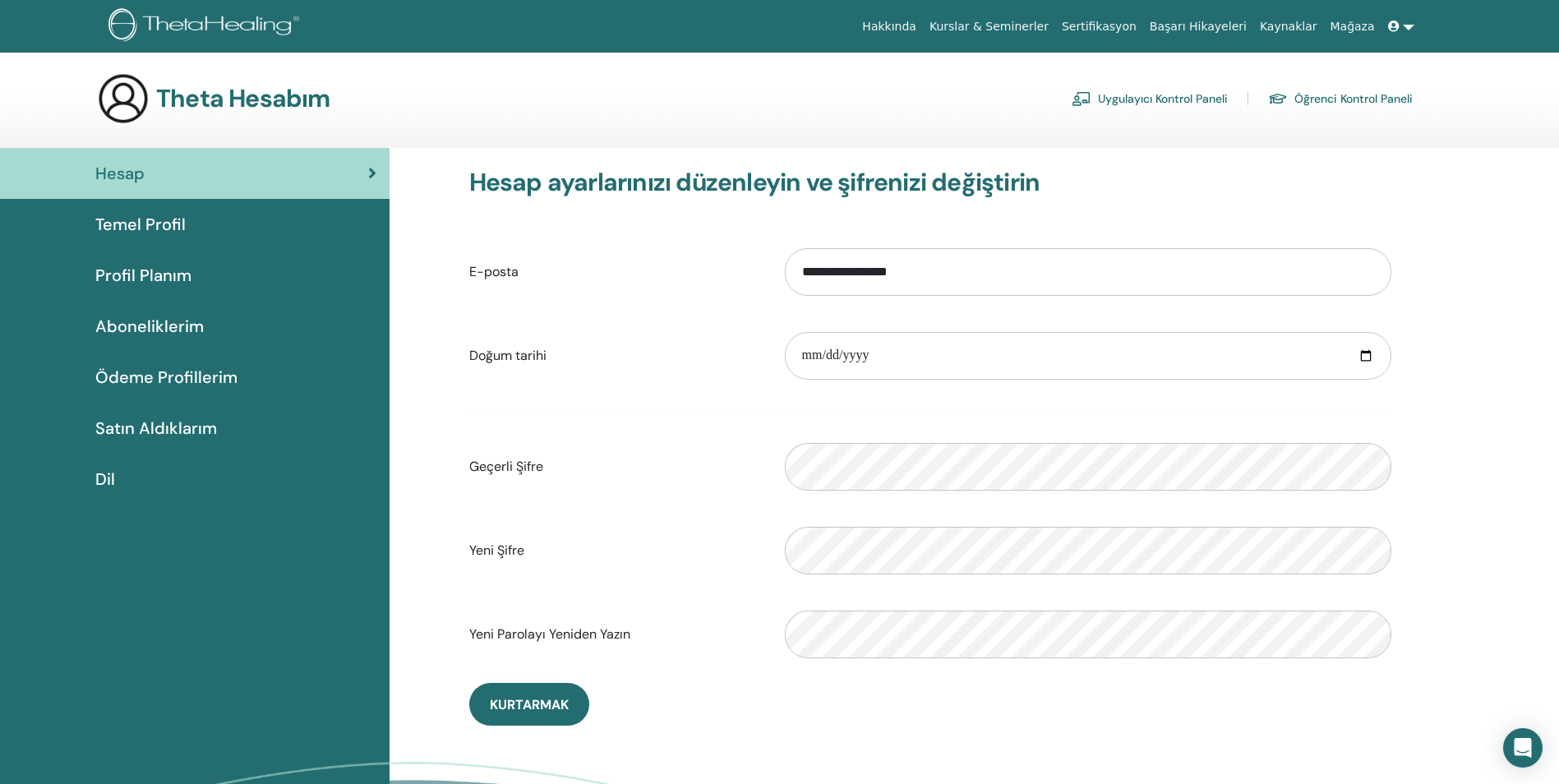
click at [160, 221] on span "Temel Profil" at bounding box center [140, 224] width 90 height 24
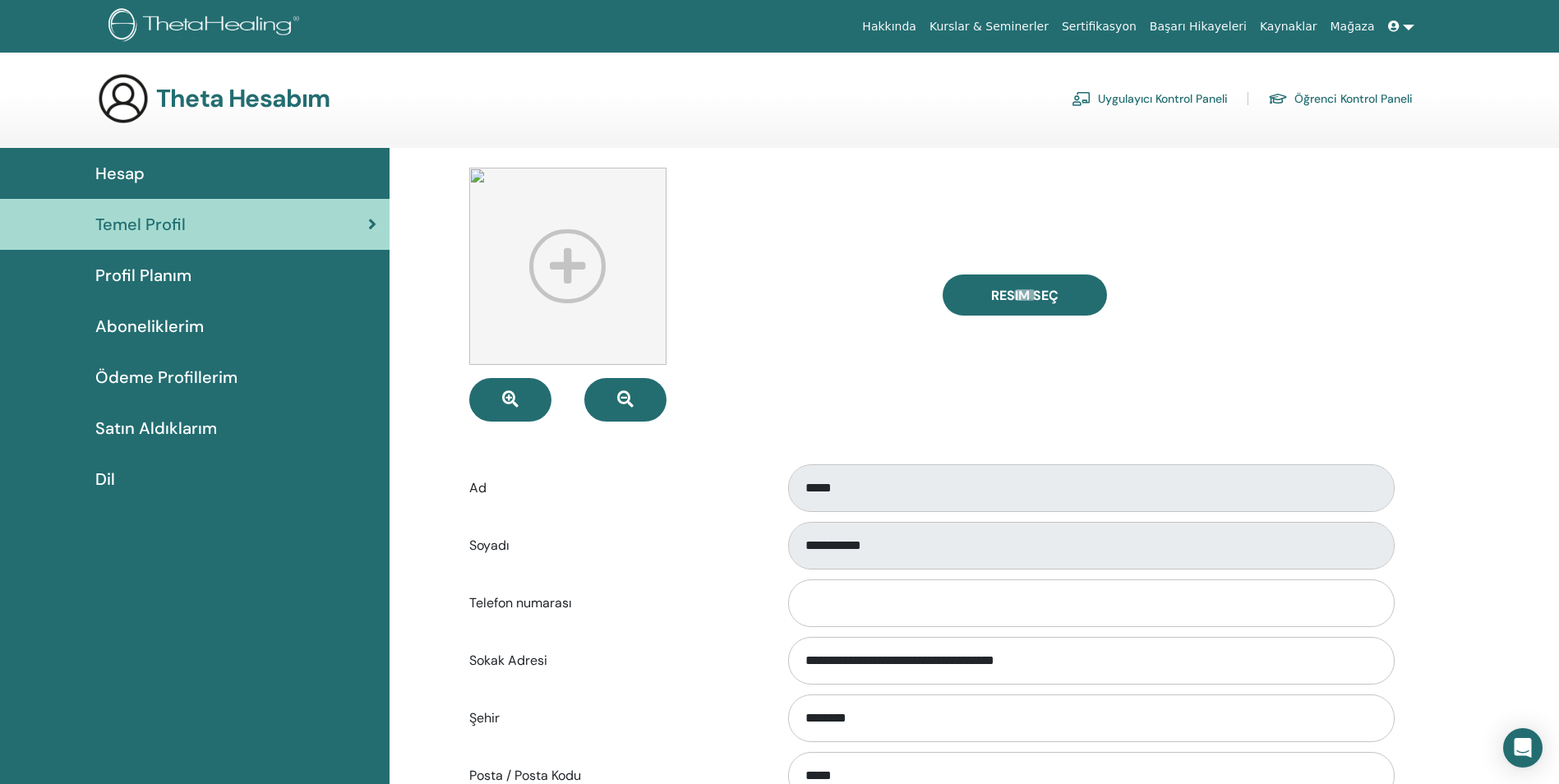
click at [159, 274] on span "Profil Planım" at bounding box center [143, 275] width 96 height 24
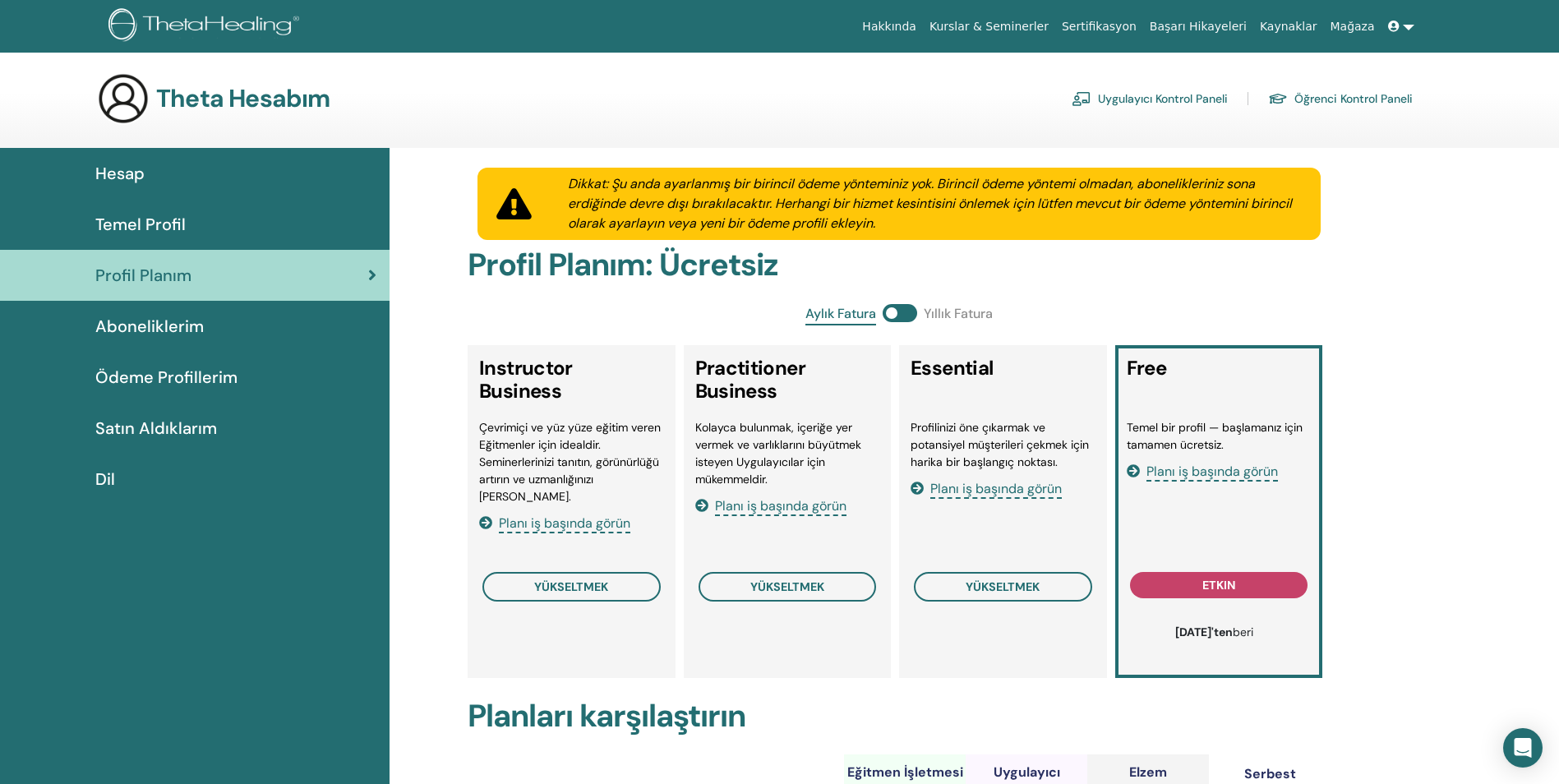
drag, startPoint x: 1154, startPoint y: 447, endPoint x: 1264, endPoint y: 443, distance: 110.1
click at [1264, 443] on li "Temel bir profil — başlamanız için tamamen ücretsiz." at bounding box center [1219, 436] width 185 height 34
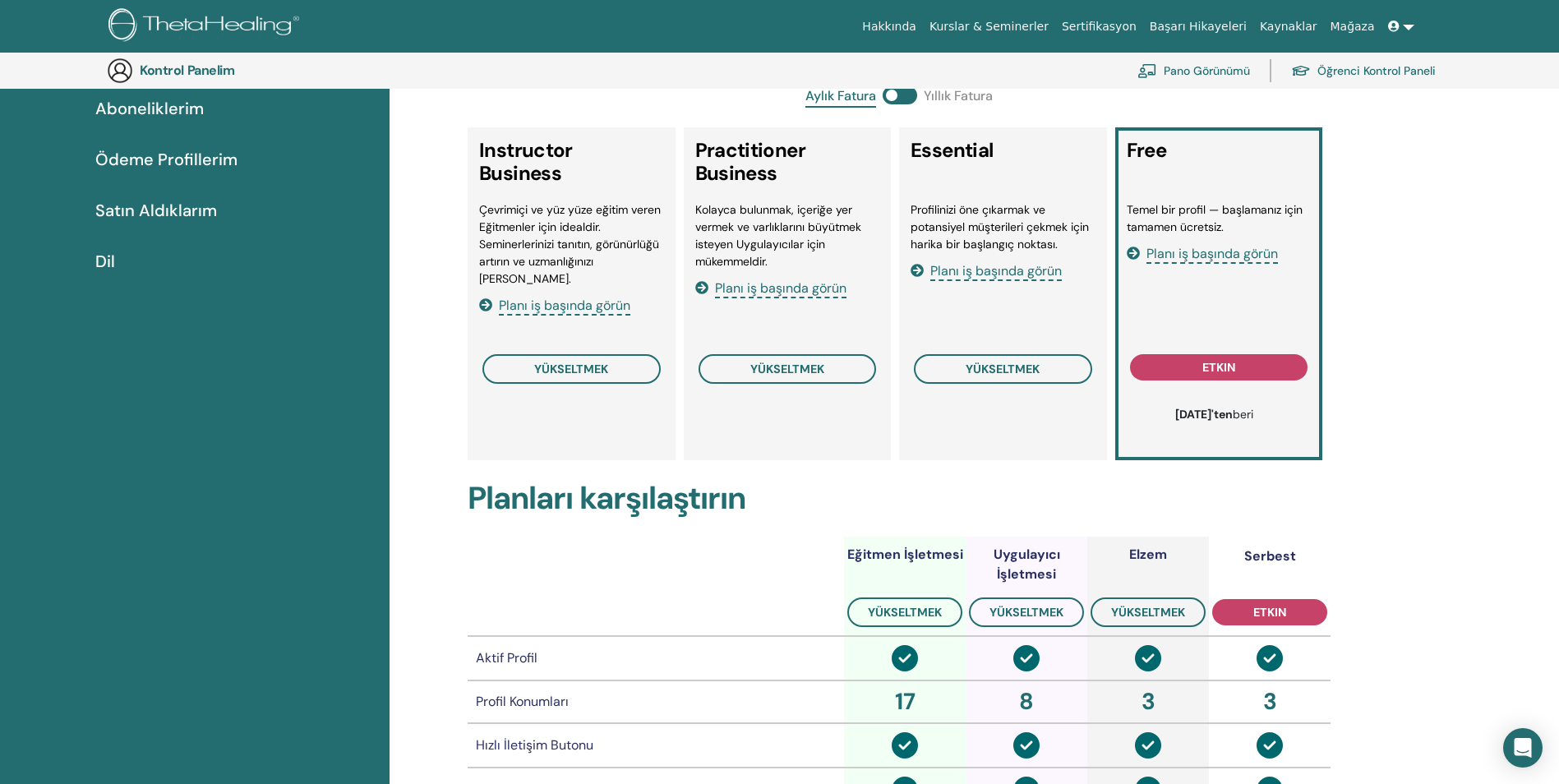
scroll to position [200, 0]
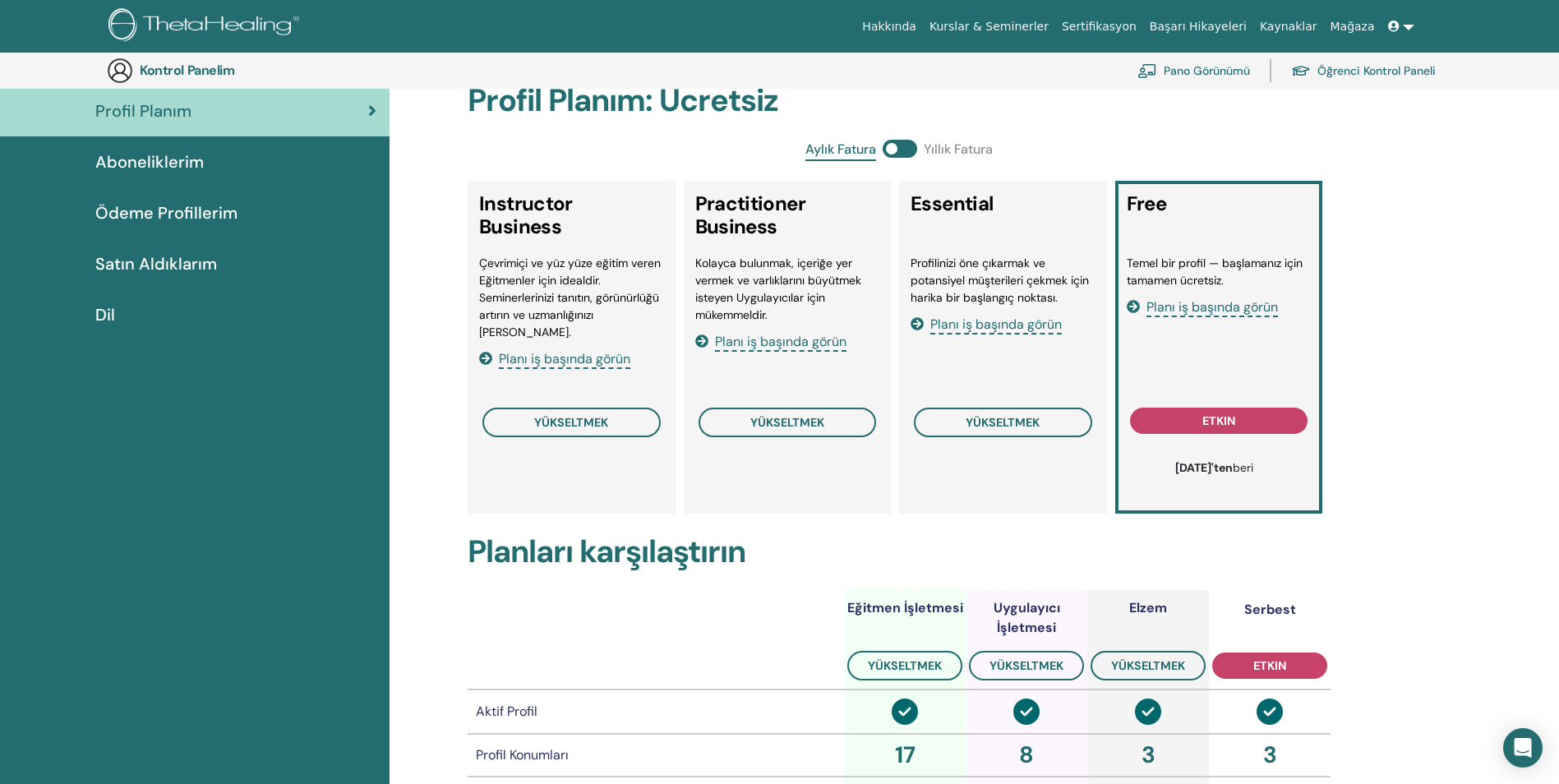
click at [1209, 306] on span "Planı iş başında görün" at bounding box center [1212, 308] width 131 height 19
click at [1255, 426] on button "etkin" at bounding box center [1219, 420] width 178 height 26
click at [1246, 422] on button "etkin" at bounding box center [1219, 420] width 178 height 26
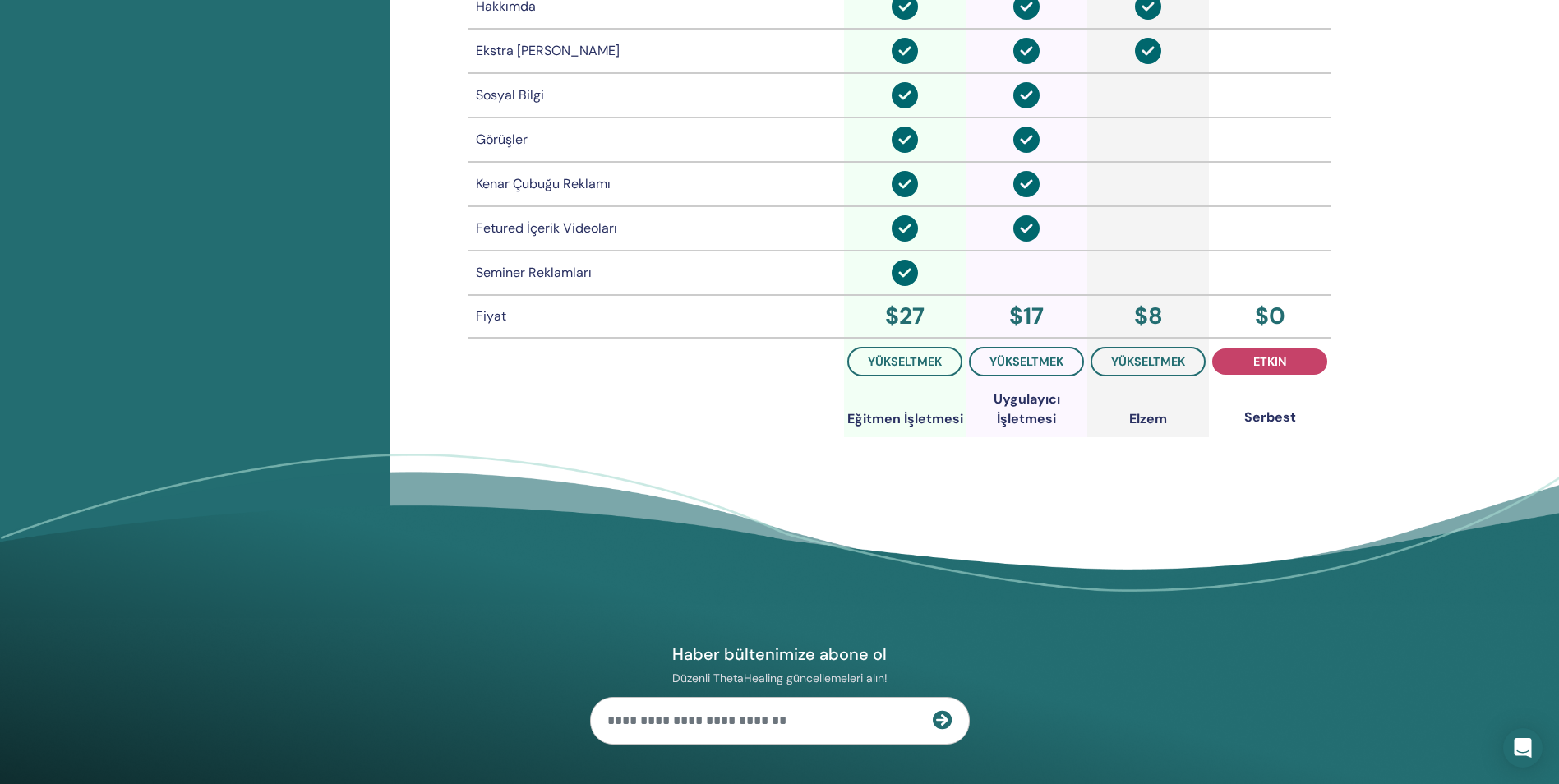
scroll to position [1351, 0]
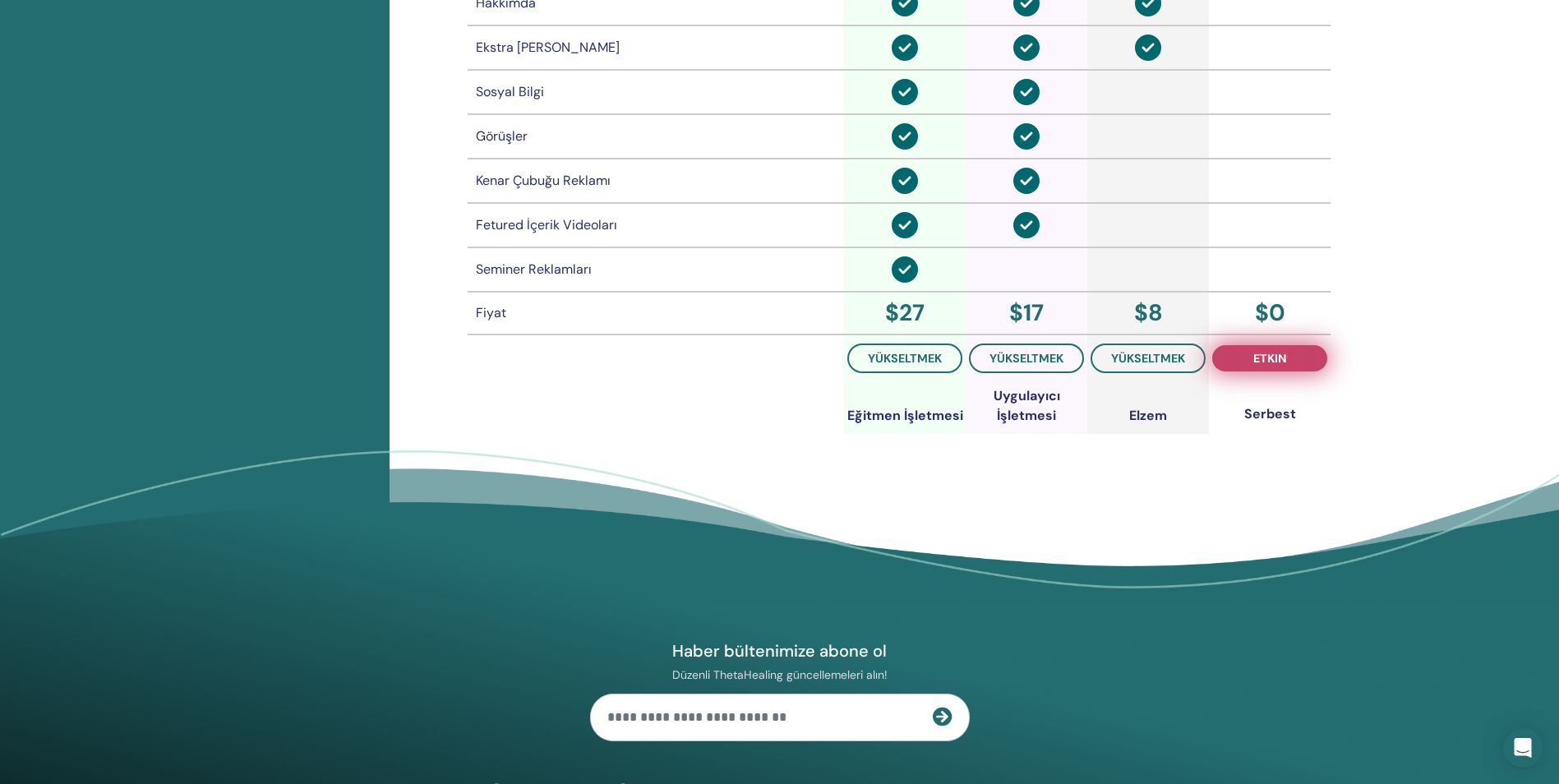
click at [1279, 360] on span "etkin" at bounding box center [1269, 358] width 33 height 13
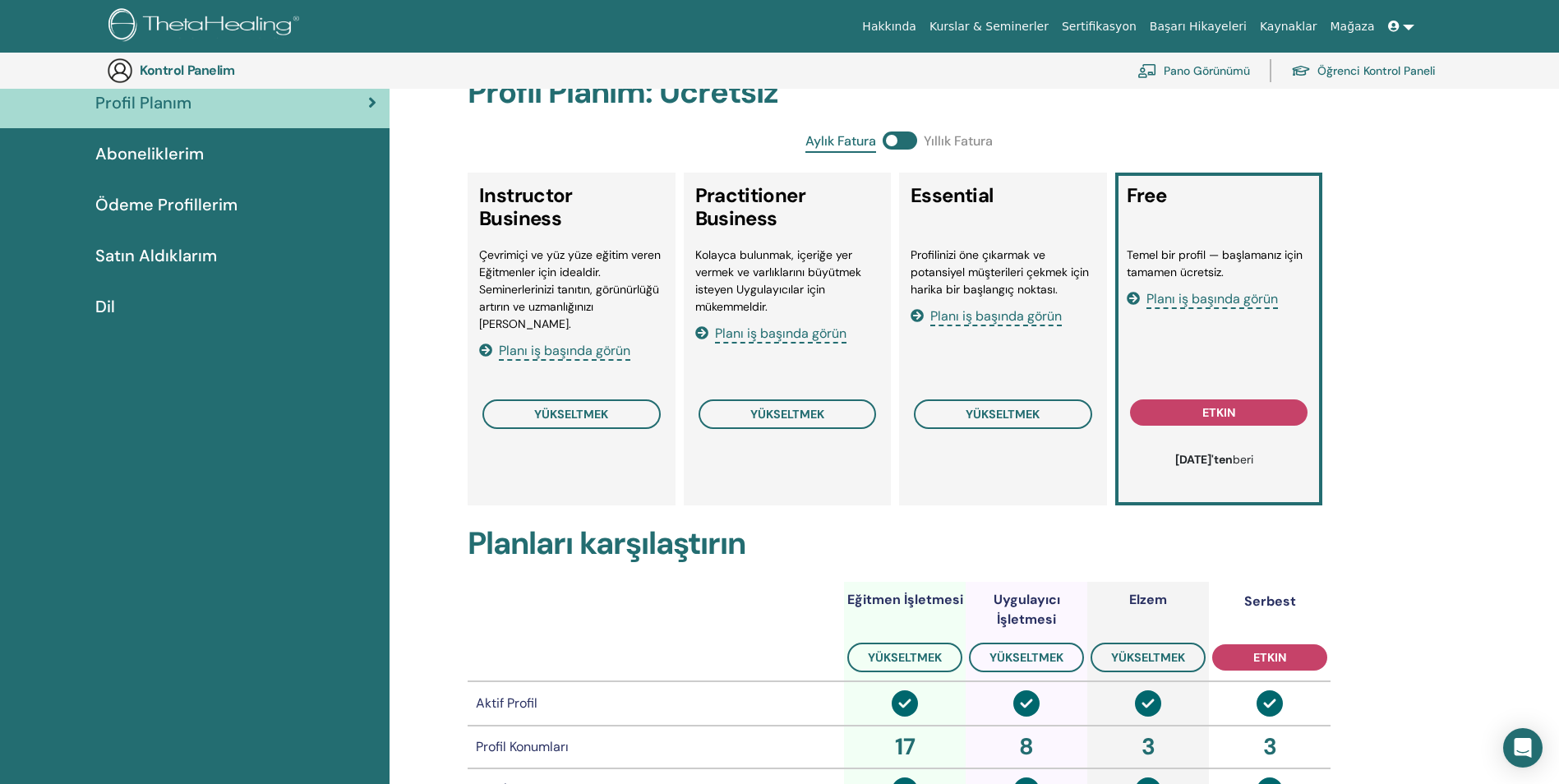
scroll to position [0, 0]
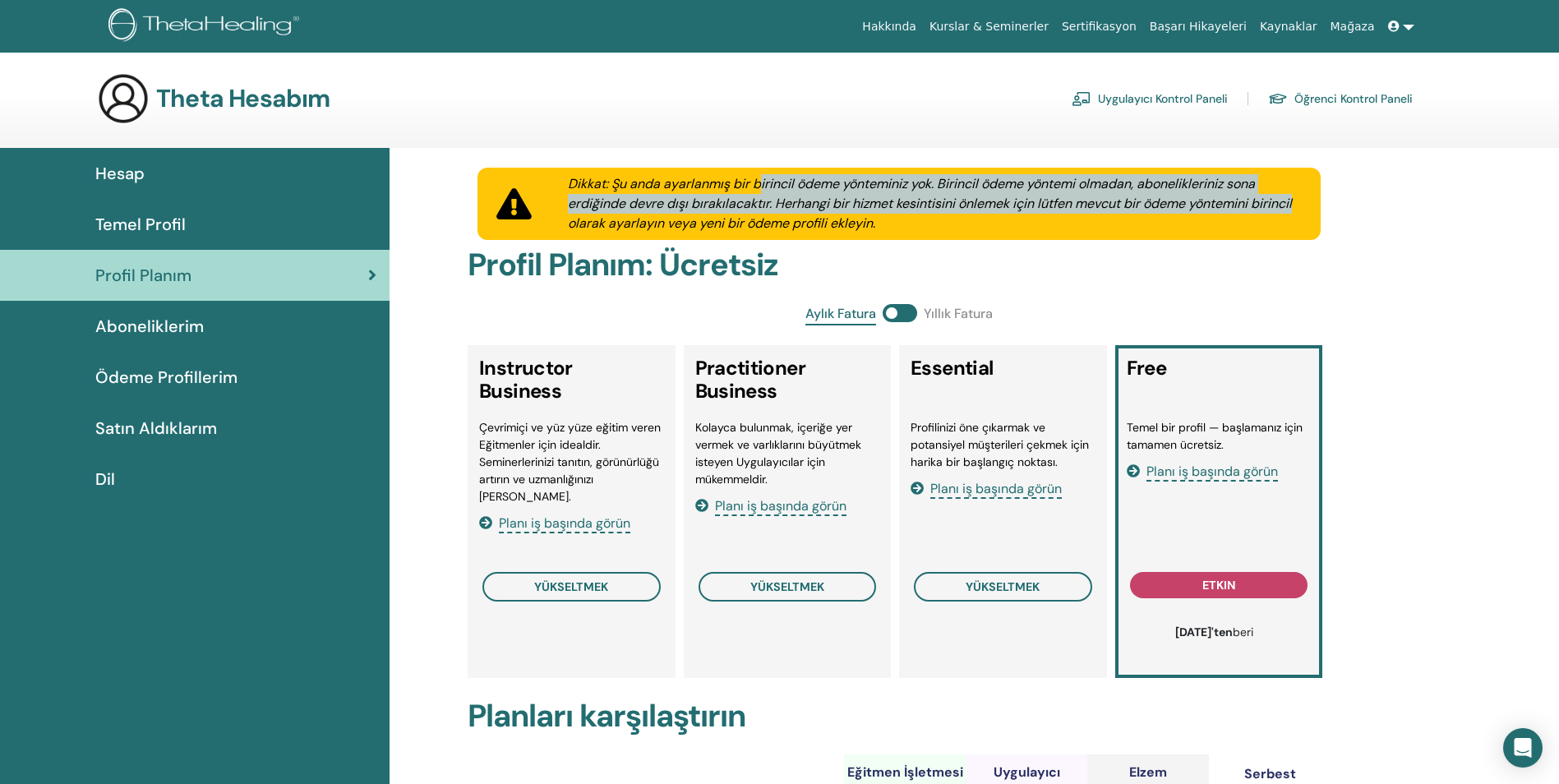
drag, startPoint x: 860, startPoint y: 184, endPoint x: 1310, endPoint y: 198, distance: 450.2
click at [1310, 198] on div "Dikkat: Şu anda ayarlanmış bir birincil ödeme yönteminiz yok. Birincil ödeme yö…" at bounding box center [934, 203] width 773 height 59
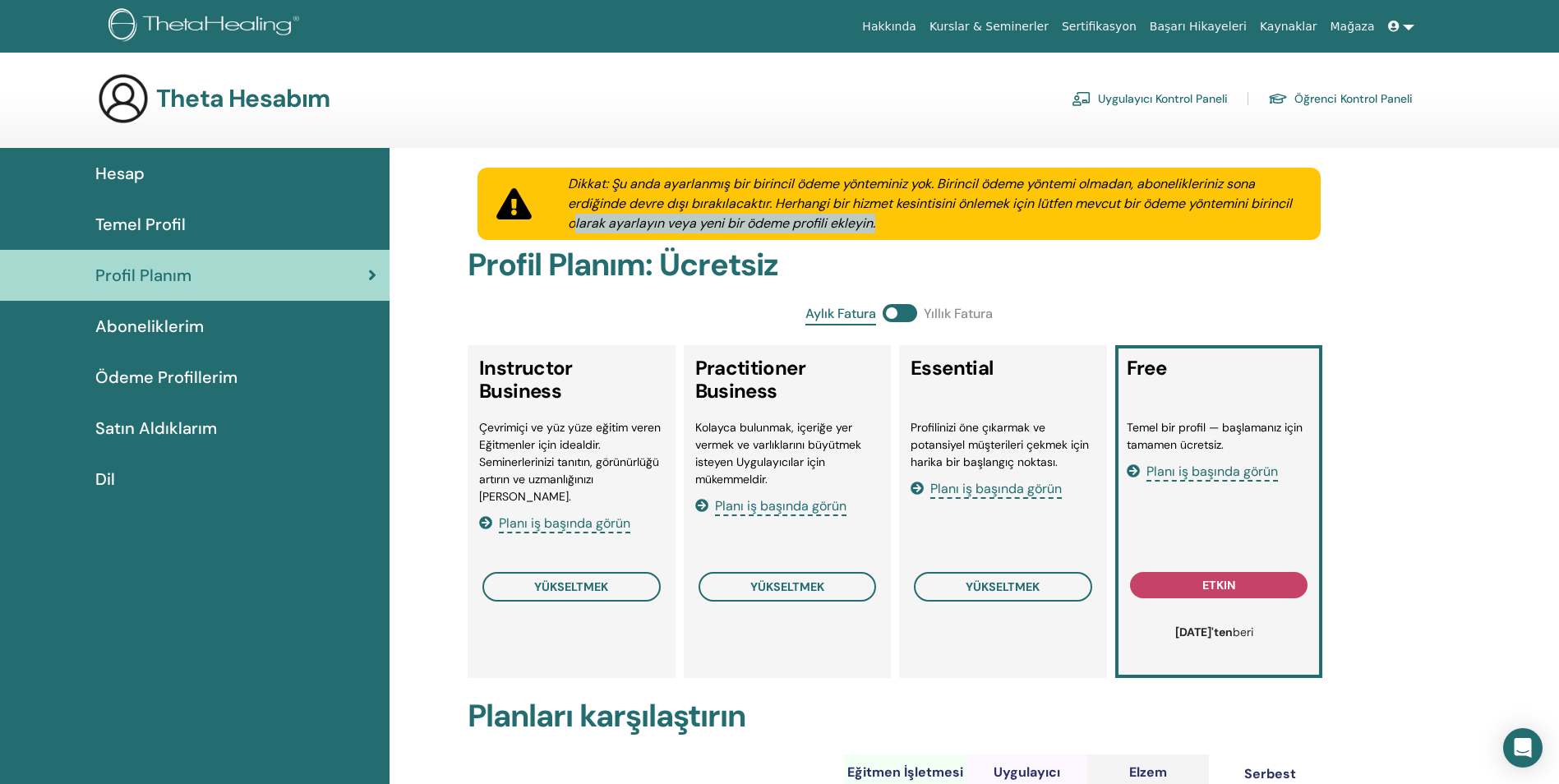
drag, startPoint x: 573, startPoint y: 220, endPoint x: 917, endPoint y: 226, distance: 344.1
click at [917, 226] on div "Dikkat: Şu anda ayarlanmış bir birincil ödeme yönteminiz yok. Birincil ödeme yö…" at bounding box center [934, 203] width 773 height 59
click at [184, 325] on span "Aboneliklerim" at bounding box center [149, 326] width 108 height 24
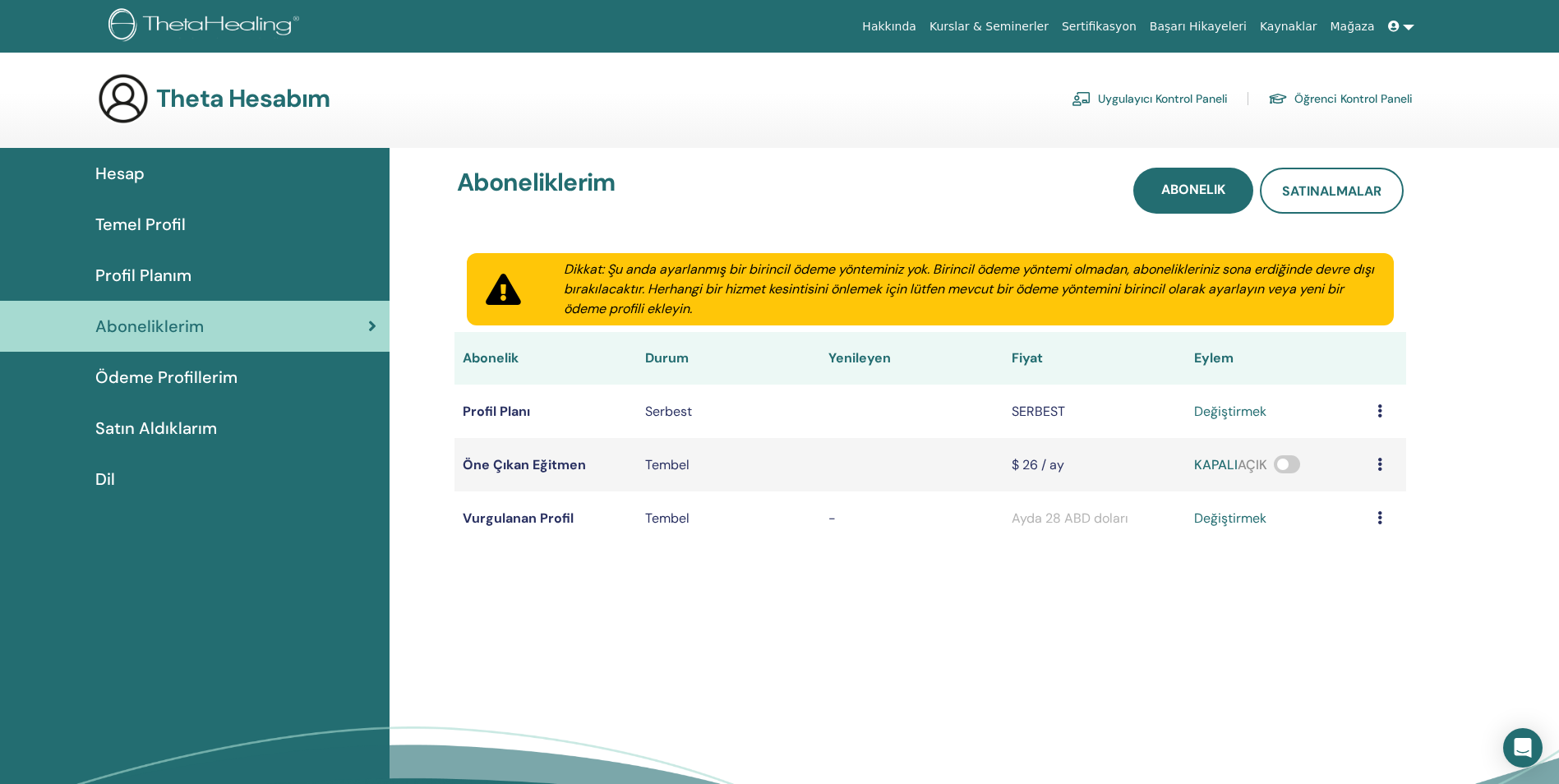
click at [1233, 411] on link "Değiştirmek" at bounding box center [1231, 411] width 73 height 20
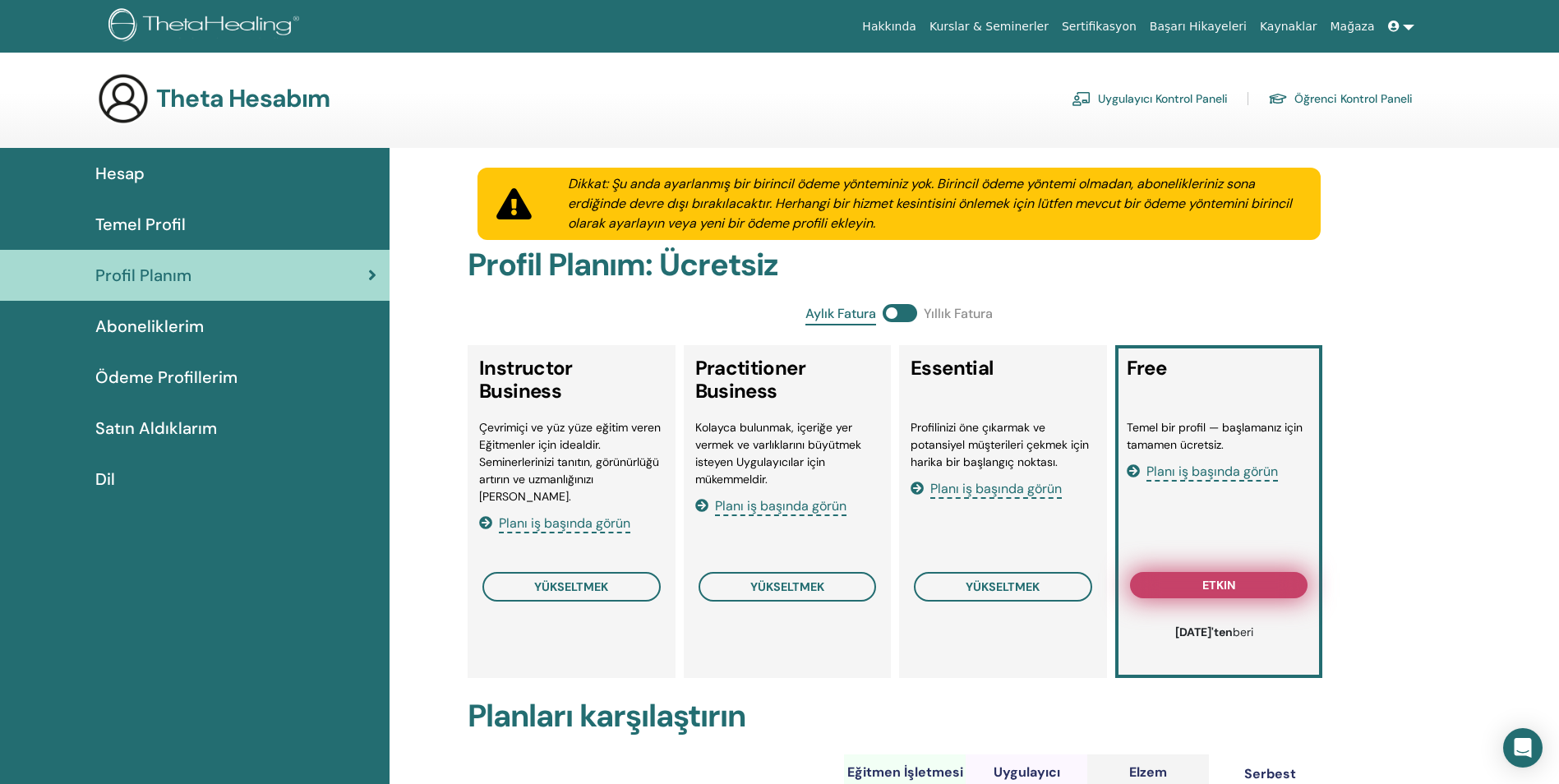
click at [1245, 587] on button "etkin" at bounding box center [1219, 585] width 178 height 26
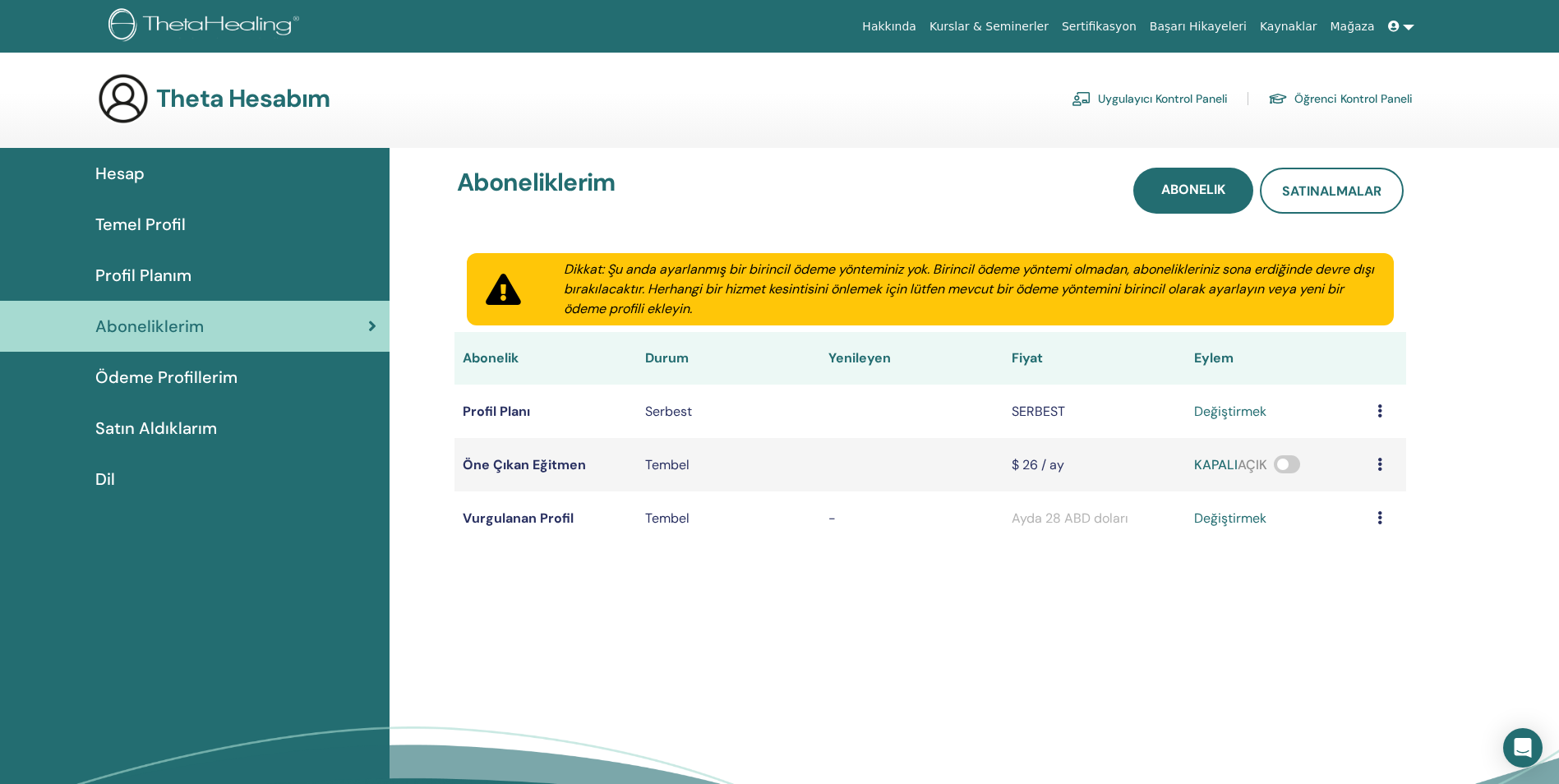
click at [1381, 410] on icon at bounding box center [1379, 411] width 5 height 13
click at [145, 378] on span "Ödeme Profillerim" at bounding box center [166, 377] width 142 height 24
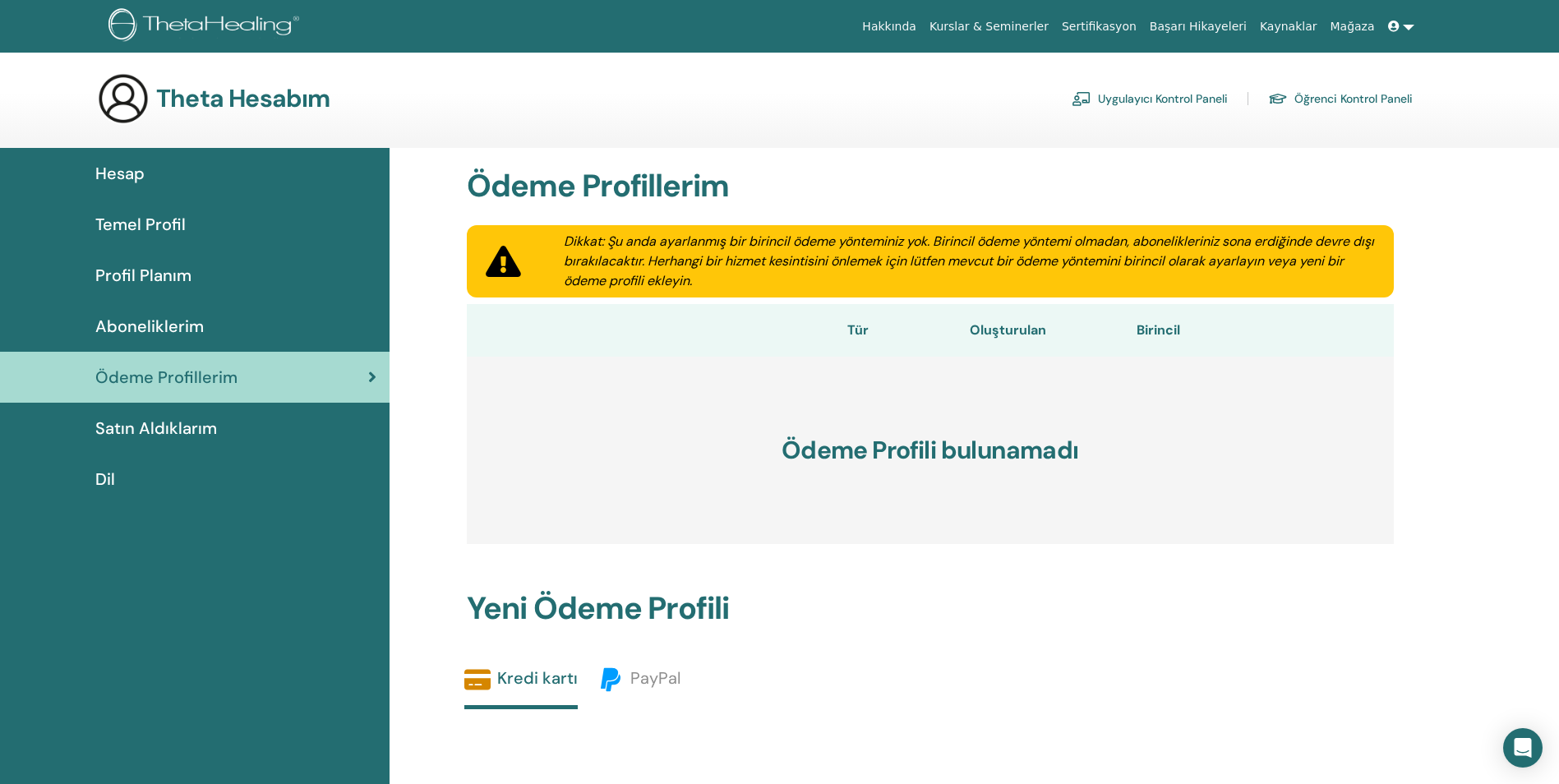
click at [183, 428] on span "Satın Aldıklarım" at bounding box center [156, 428] width 121 height 24
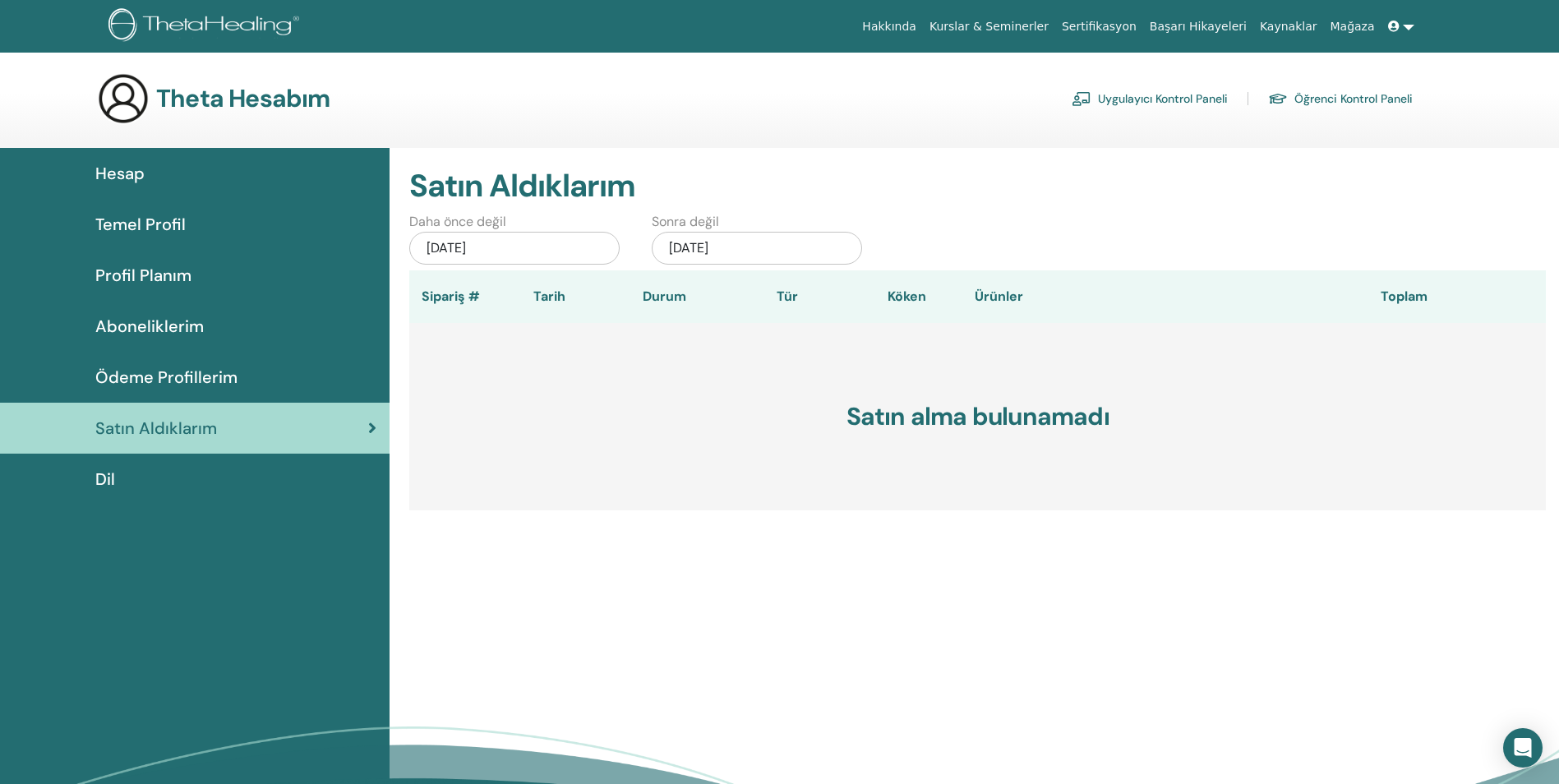
click at [130, 475] on div "Dil" at bounding box center [195, 479] width 364 height 24
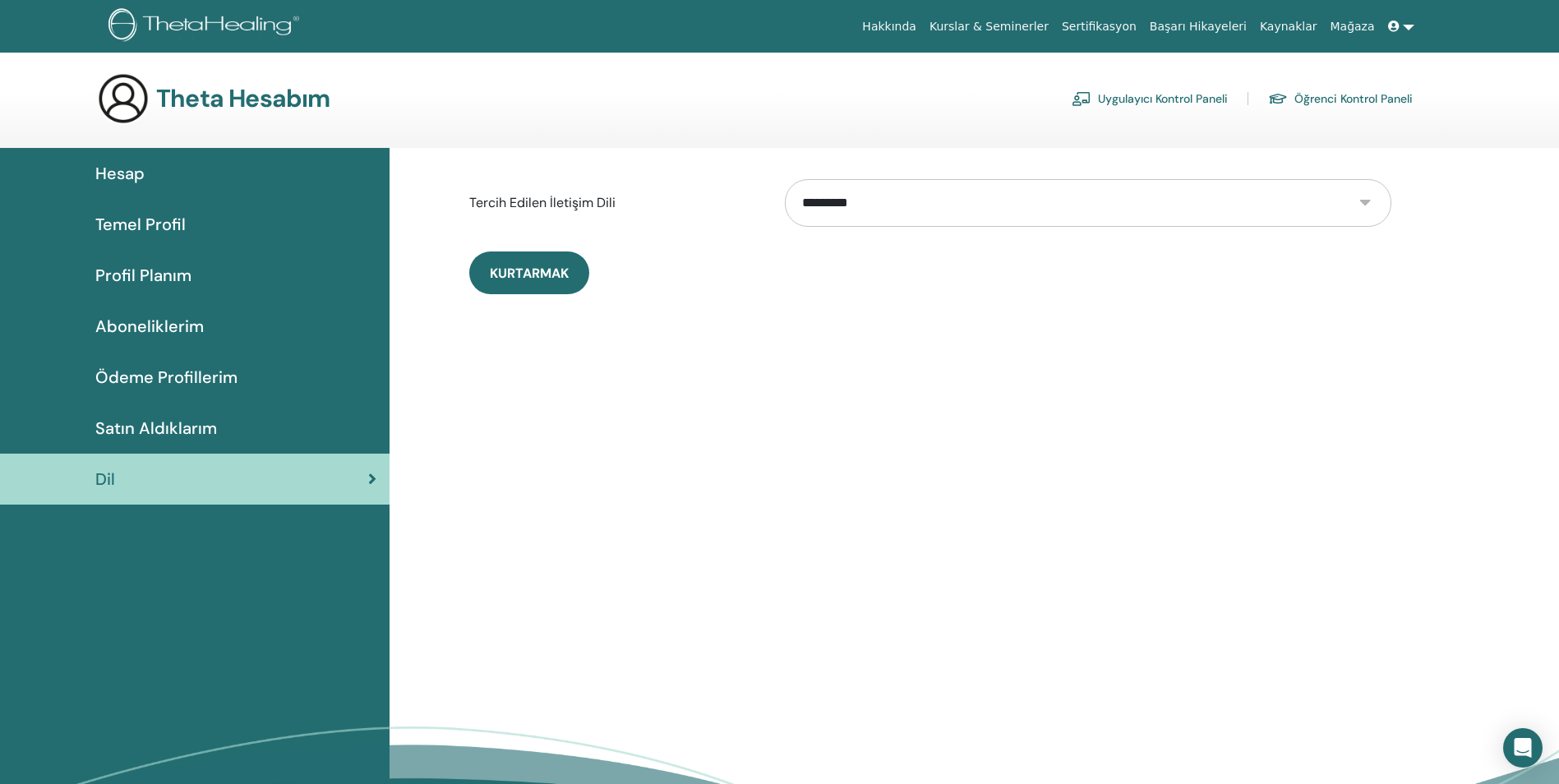
click at [1113, 197] on select "**********" at bounding box center [1088, 202] width 606 height 48
